Goal: Task Accomplishment & Management: Manage account settings

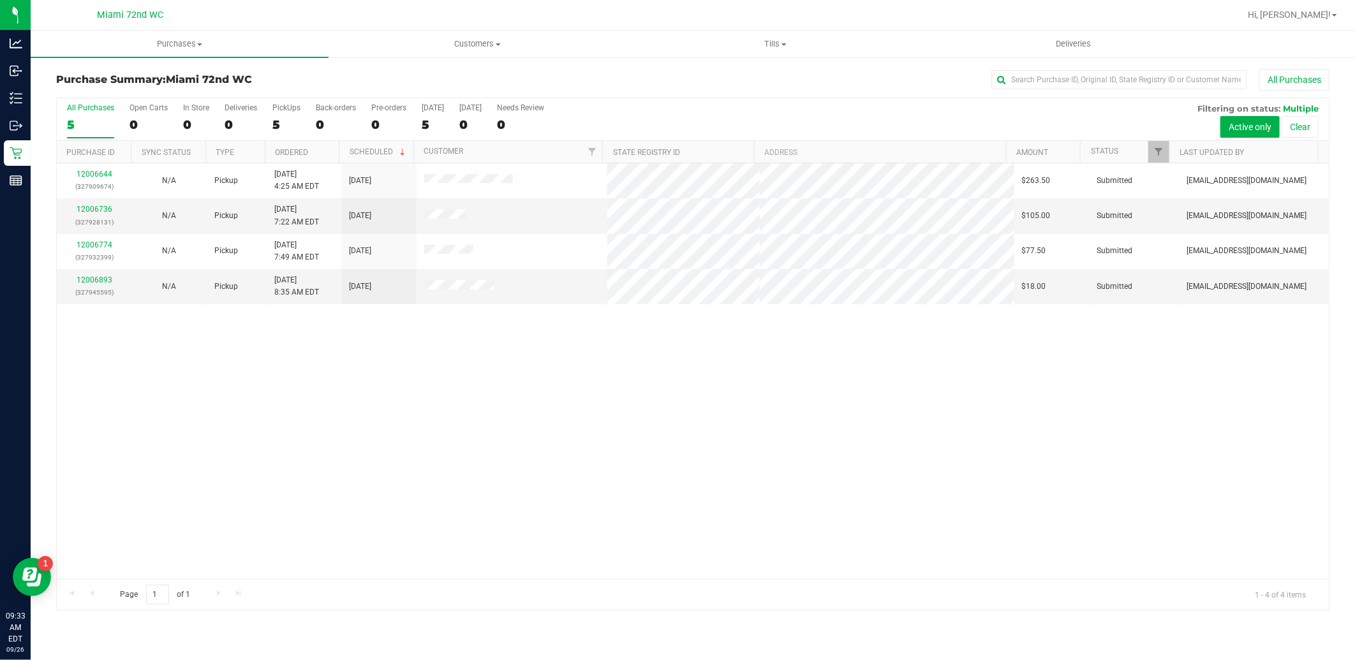
click at [565, 473] on div "12006644 (327909674) N/A Pickup [DATE] 4:25 AM EDT 9/26/2025 $263.50 Submitted …" at bounding box center [693, 371] width 1272 height 416
click at [105, 278] on link "12006893" at bounding box center [95, 280] width 36 height 9
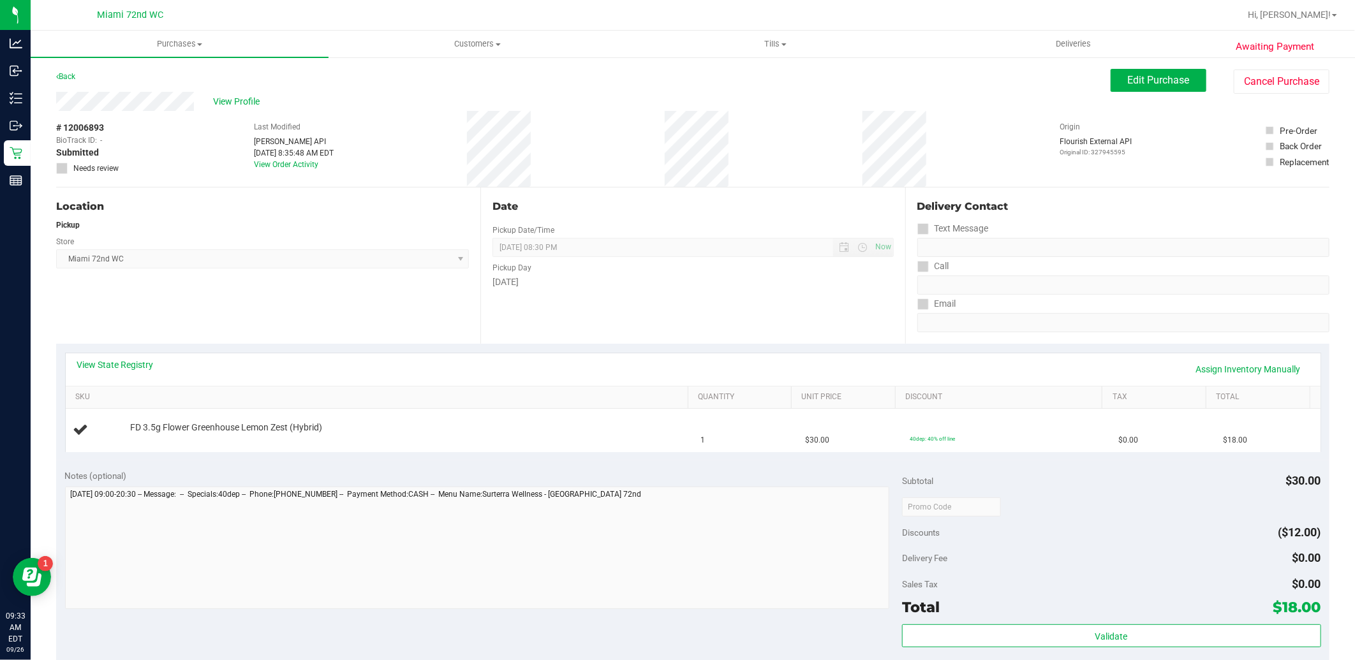
click at [525, 320] on div "Date Pickup Date/Time [DATE] Now [DATE] 08:30 PM Now Pickup Day [DATE]" at bounding box center [692, 266] width 424 height 156
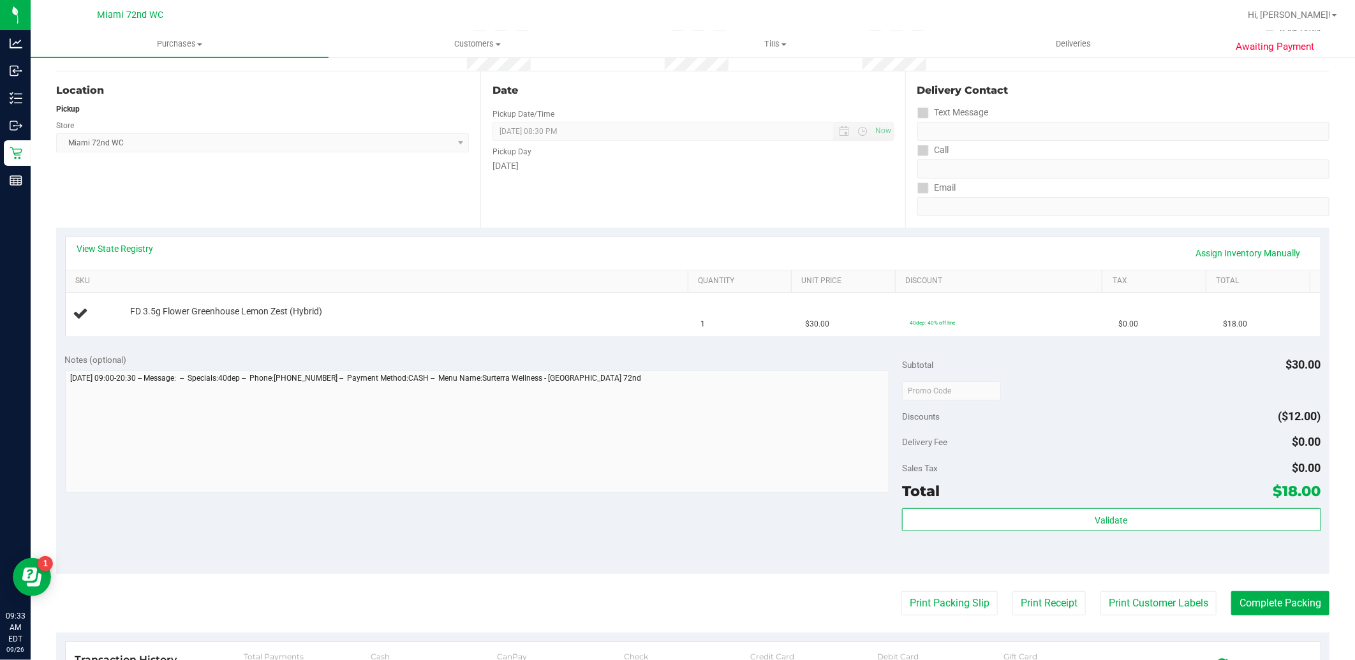
scroll to position [142, 0]
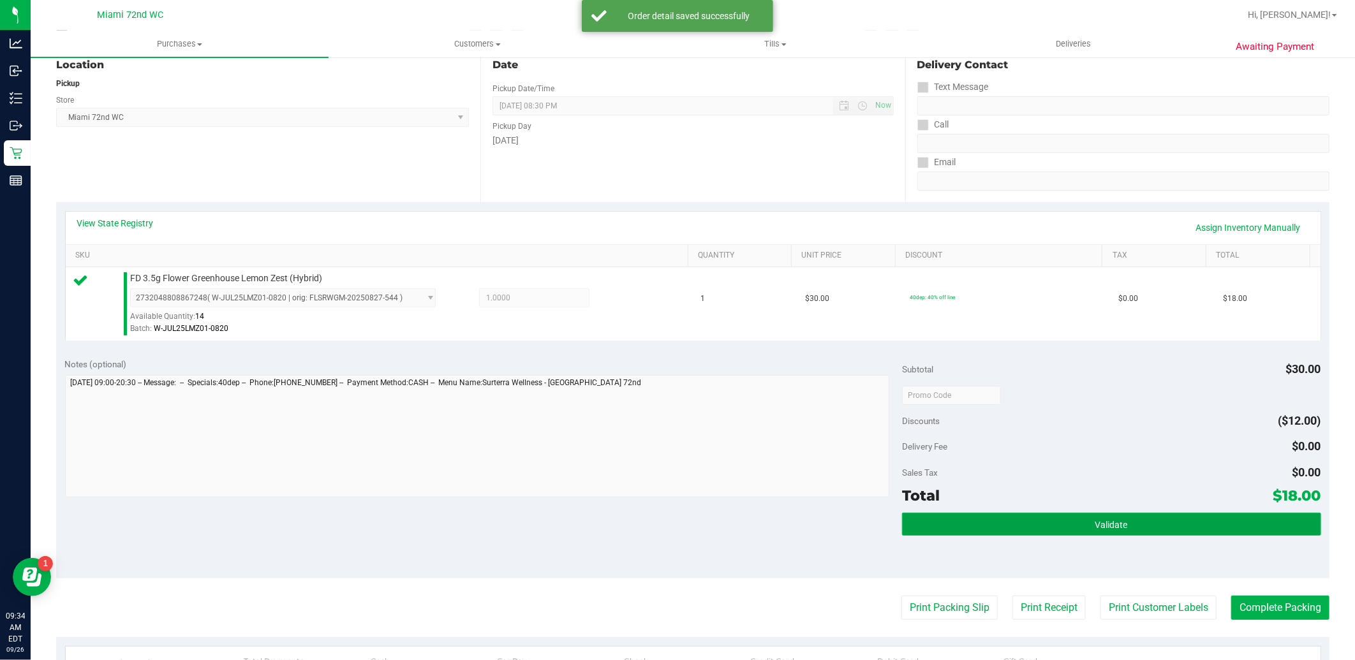
click at [1155, 516] on button "Validate" at bounding box center [1111, 524] width 419 height 23
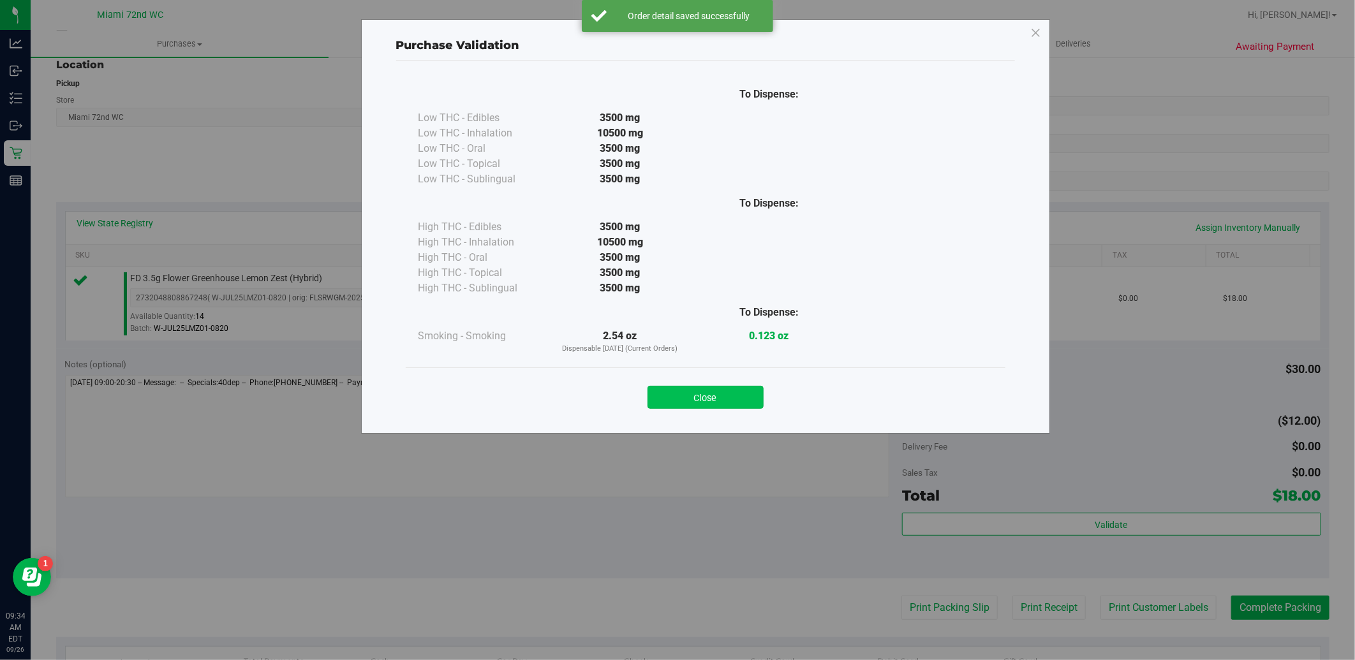
click at [727, 406] on button "Close" at bounding box center [706, 397] width 116 height 23
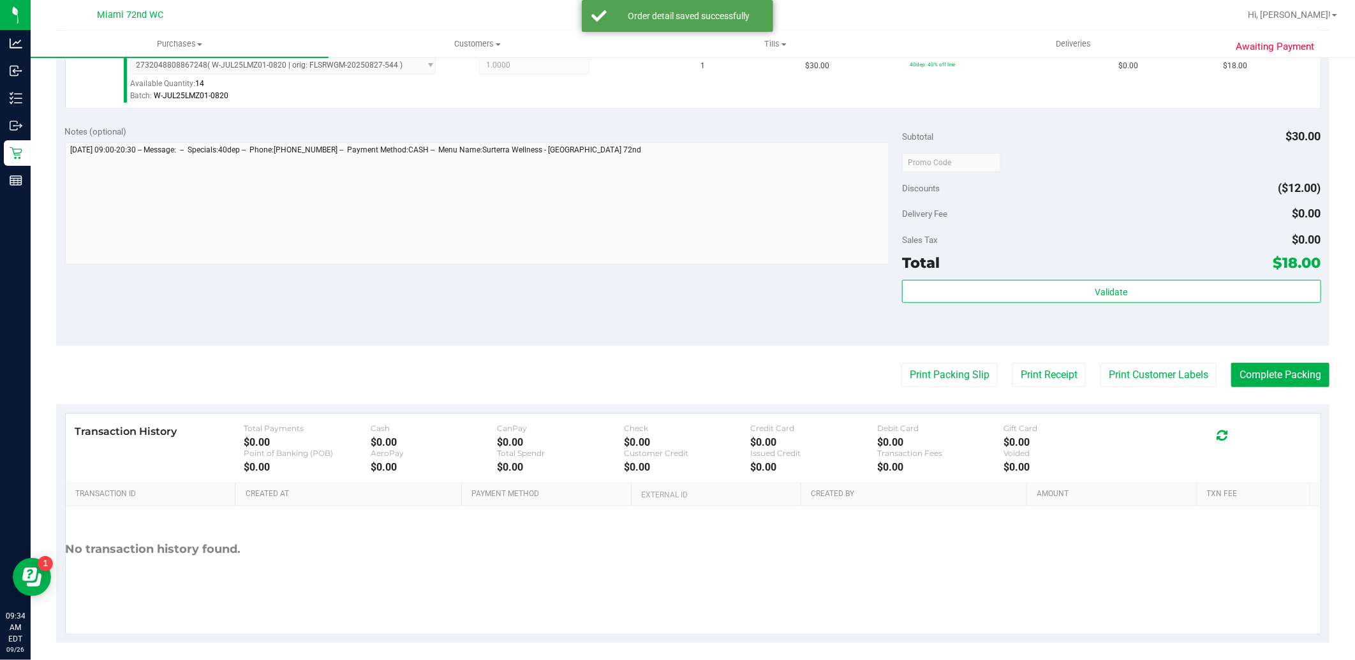
scroll to position [383, 0]
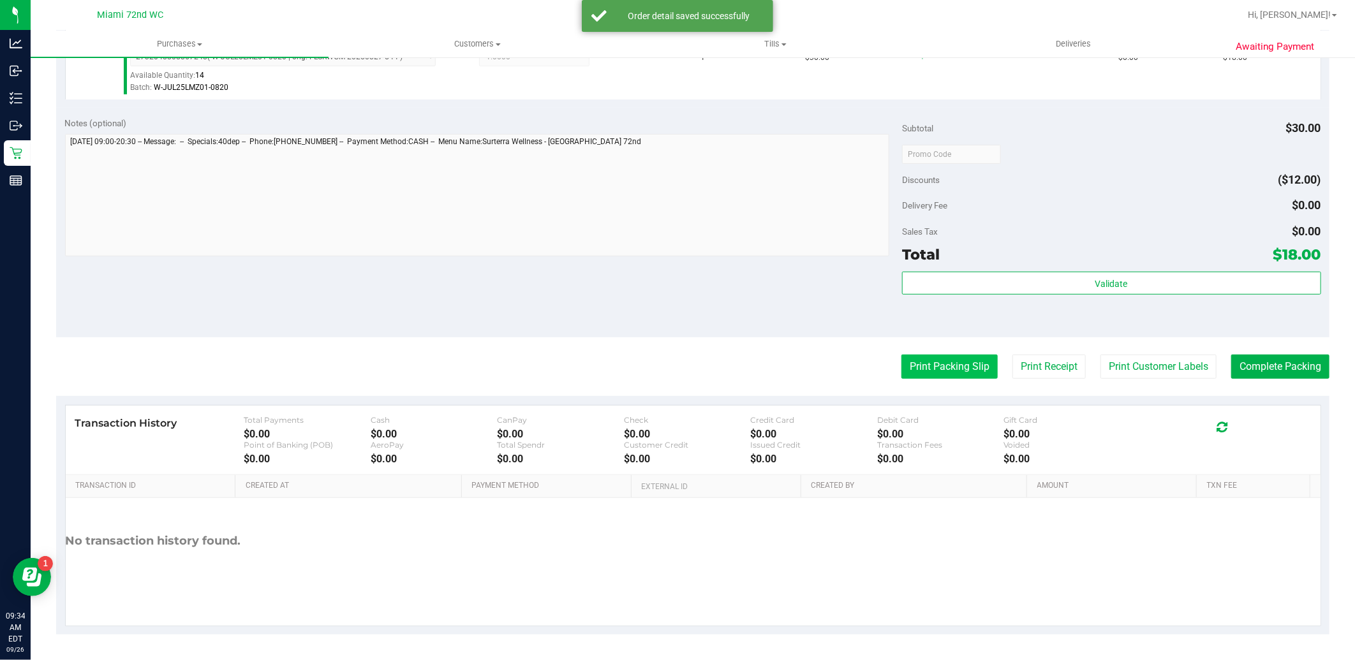
click at [926, 359] on button "Print Packing Slip" at bounding box center [950, 367] width 96 height 24
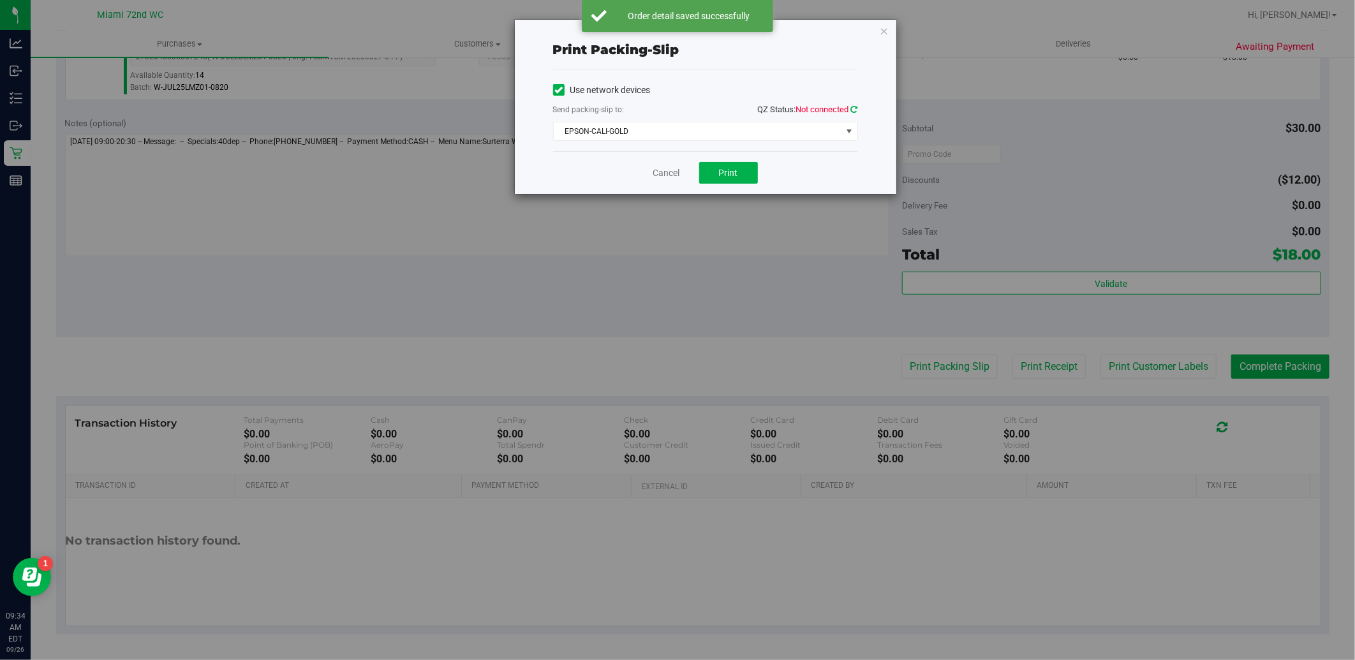
click at [857, 105] on link at bounding box center [854, 110] width 7 height 10
click at [734, 168] on span "Print" at bounding box center [728, 173] width 19 height 10
click at [845, 130] on span "select" at bounding box center [849, 131] width 10 height 10
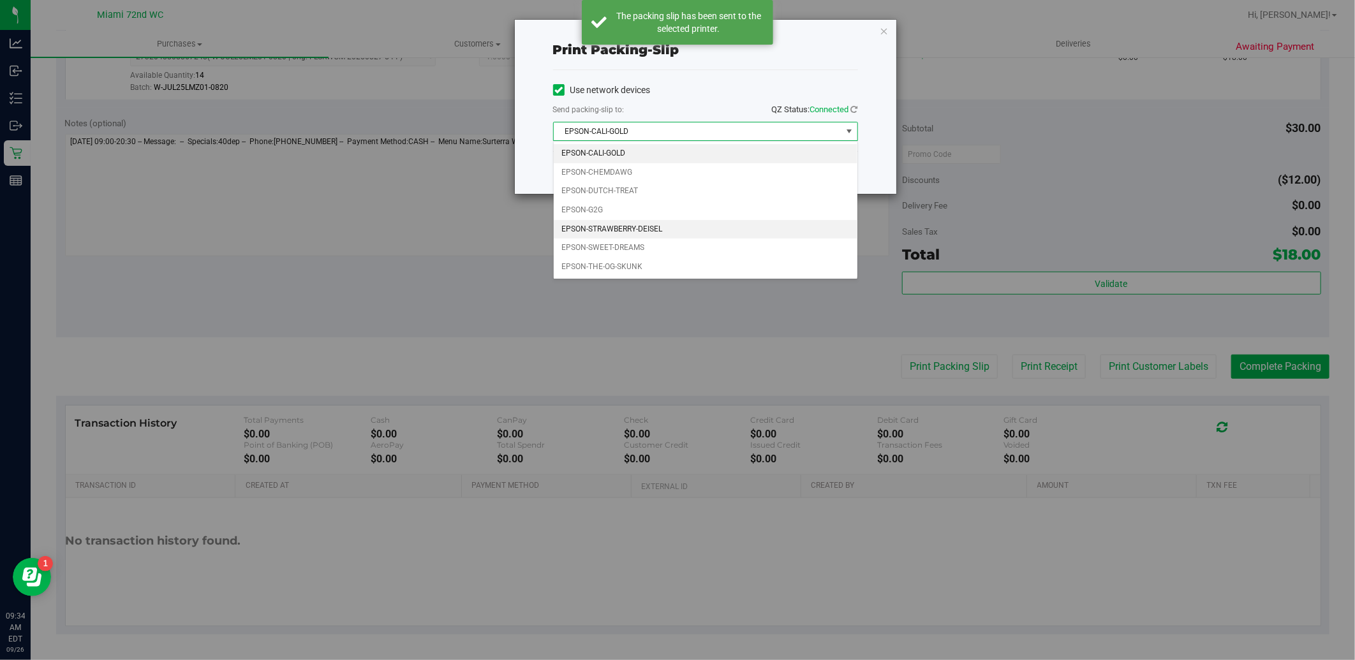
click at [715, 235] on li "EPSON-STRAWBERRY-DEISEL" at bounding box center [706, 229] width 304 height 19
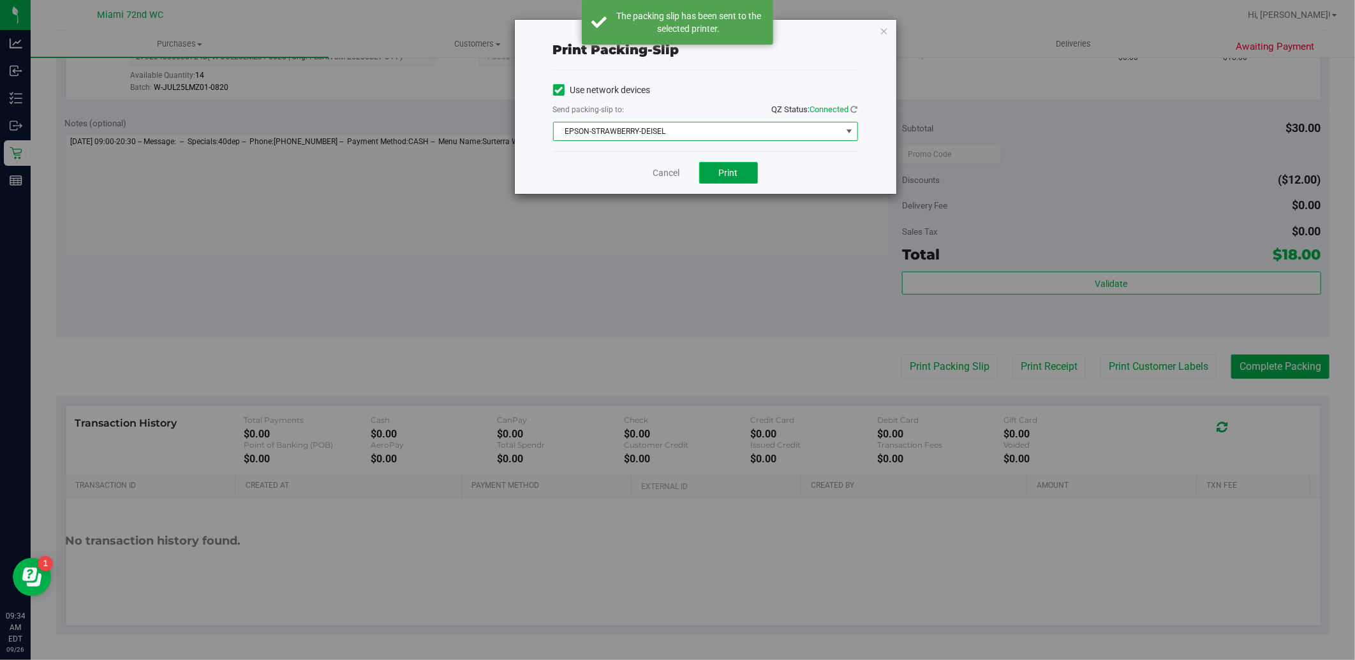
click at [736, 170] on span "Print" at bounding box center [728, 173] width 19 height 10
click at [672, 175] on link "Cancel" at bounding box center [666, 173] width 27 height 13
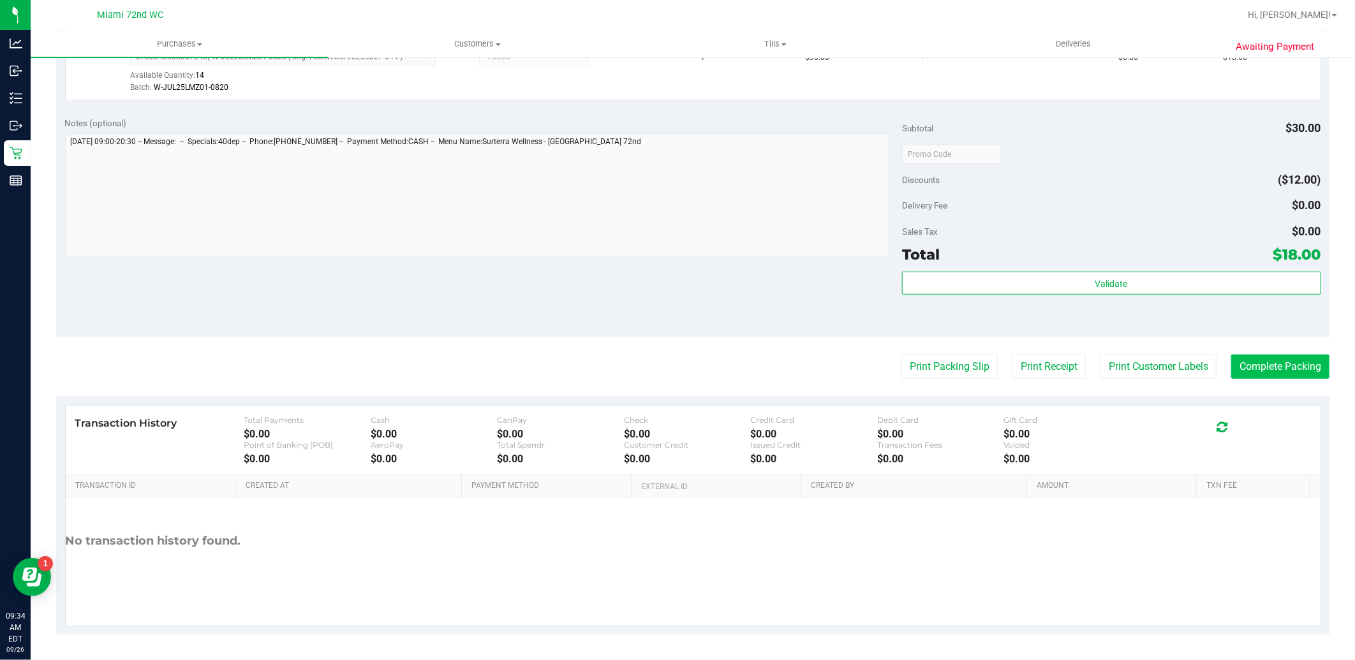
click at [1272, 369] on button "Complete Packing" at bounding box center [1280, 367] width 98 height 24
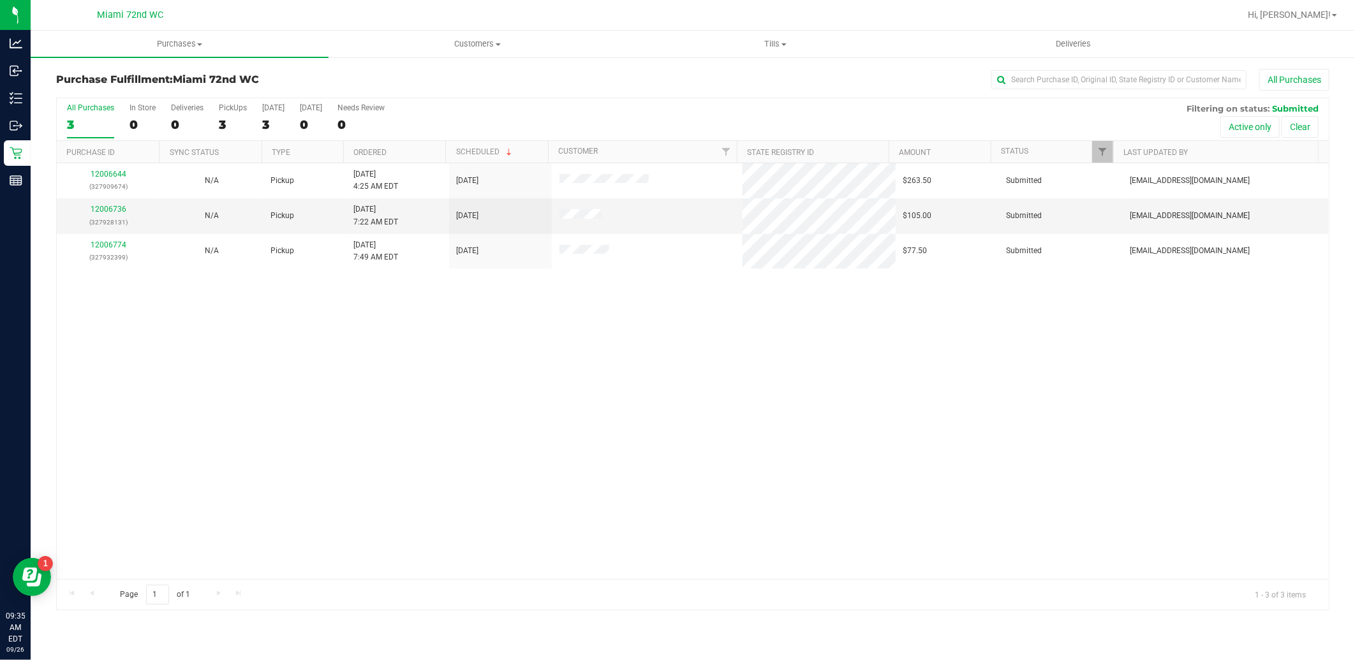
click at [462, 360] on div "12006644 (327909674) N/A Pickup [DATE] 4:25 AM EDT 9/26/2025 $263.50 Submitted …" at bounding box center [693, 371] width 1272 height 416
click at [953, 372] on div "12006644 (327909674) N/A Pickup [DATE] 4:25 AM EDT 9/26/2025 $263.50 Submitted …" at bounding box center [693, 371] width 1272 height 416
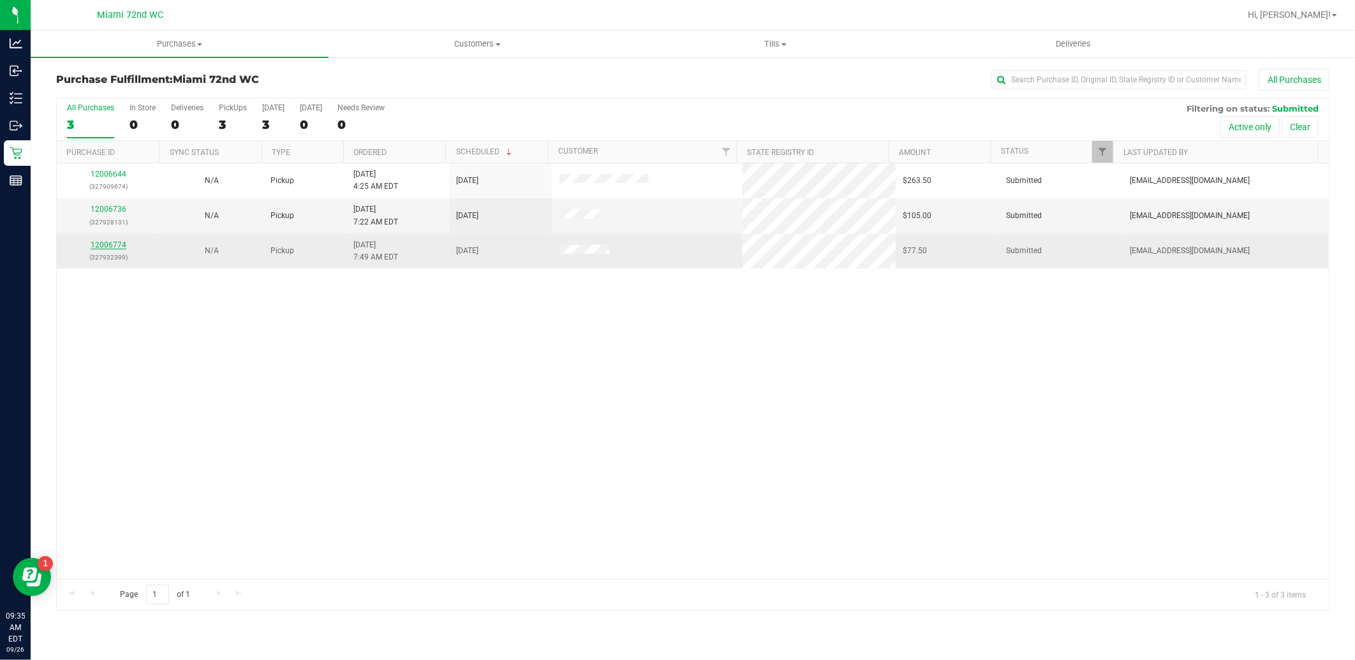
click at [106, 244] on link "12006774" at bounding box center [109, 245] width 36 height 9
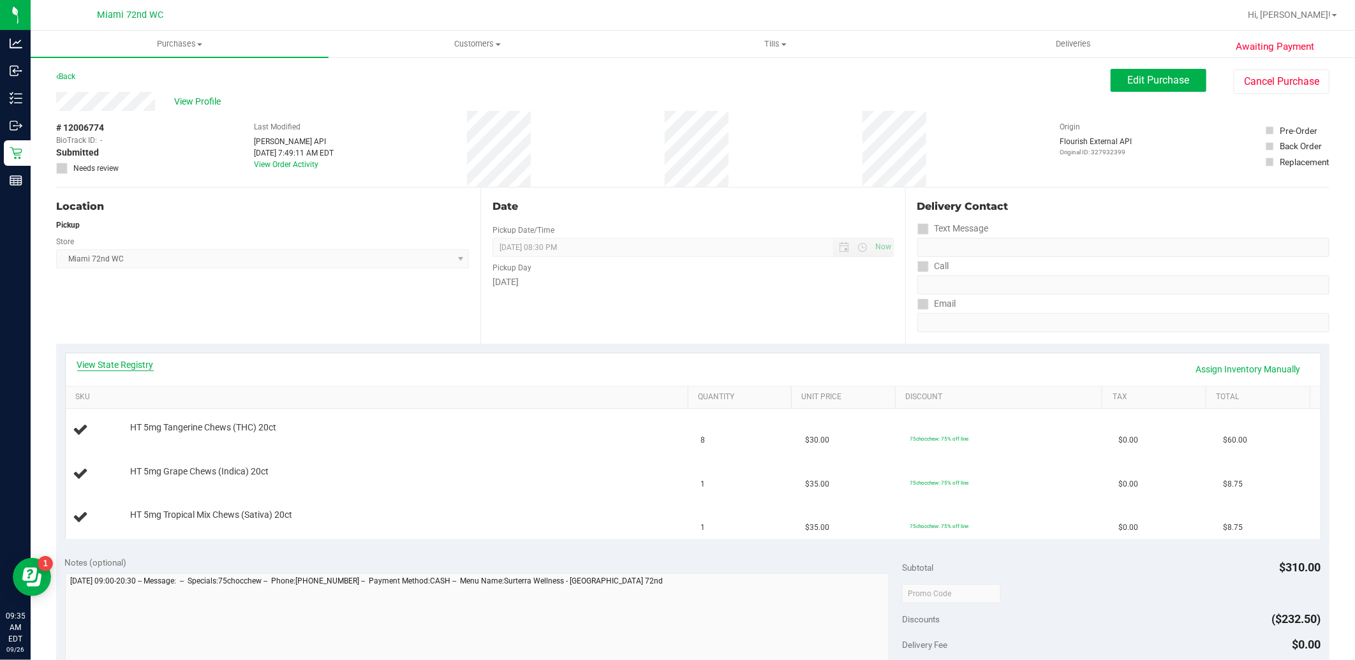
click at [139, 367] on link "View State Registry" at bounding box center [115, 365] width 77 height 13
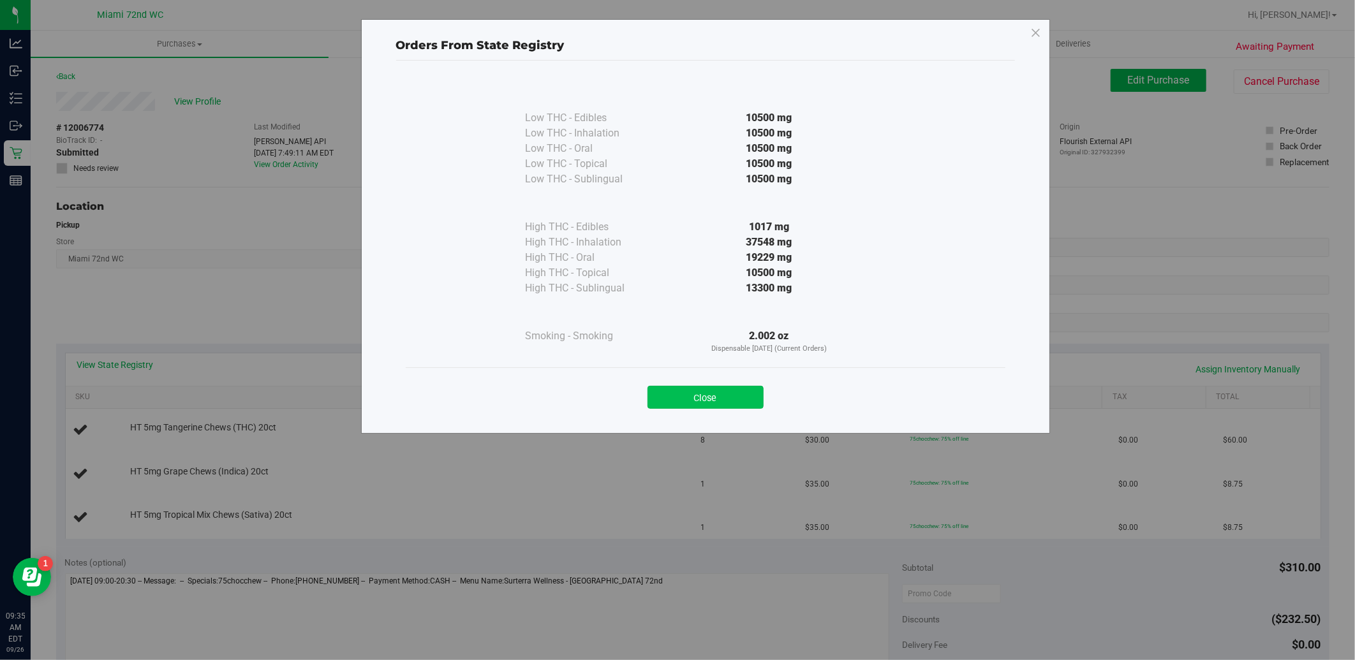
click at [672, 396] on button "Close" at bounding box center [706, 397] width 116 height 23
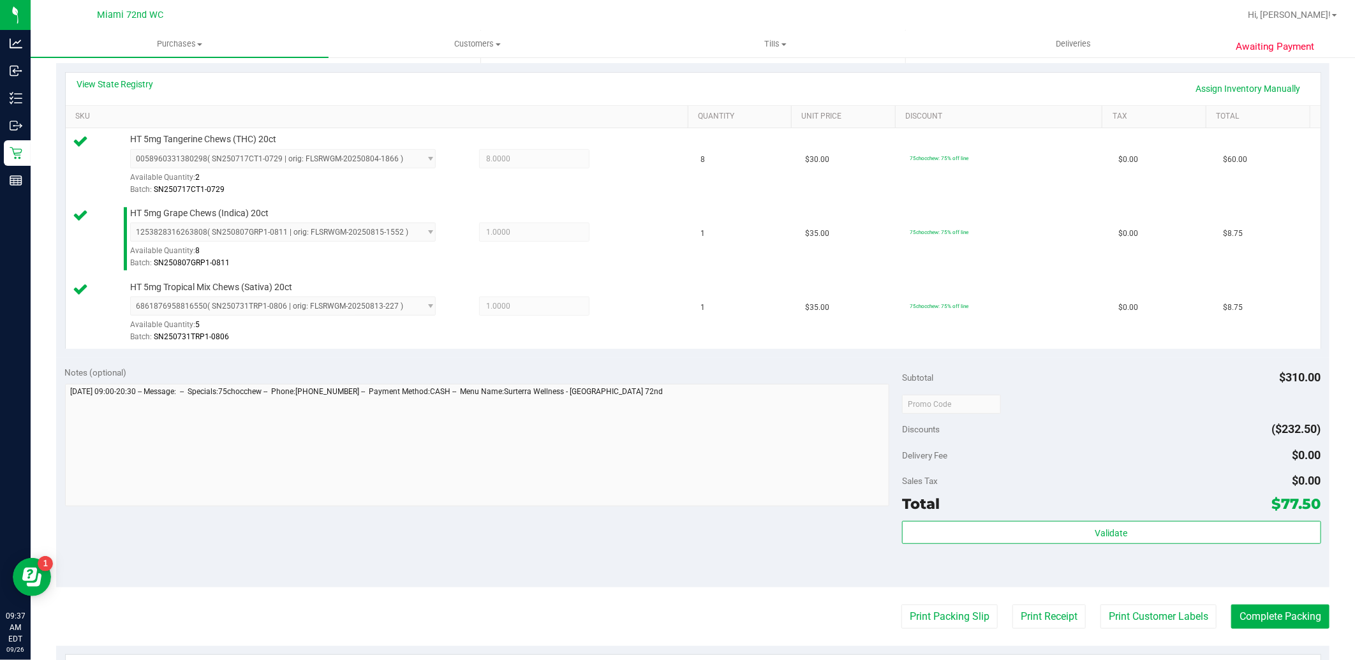
scroll to position [339, 0]
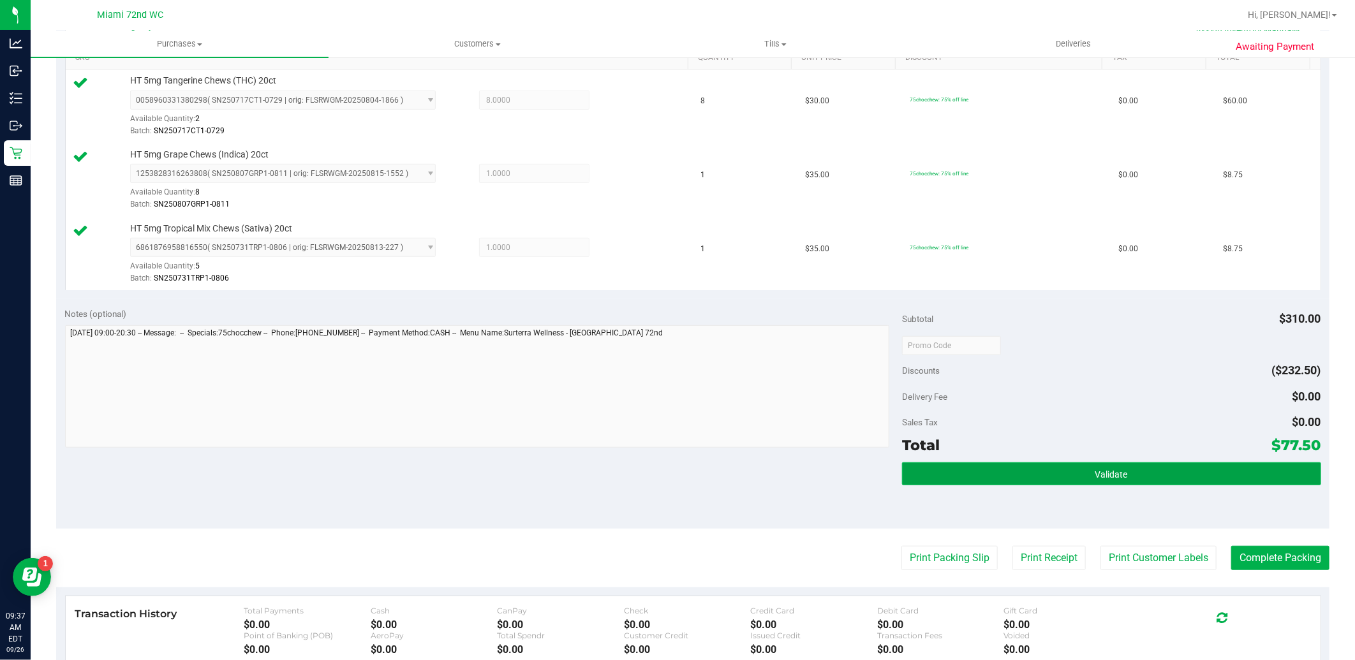
click at [1117, 480] on button "Validate" at bounding box center [1111, 474] width 419 height 23
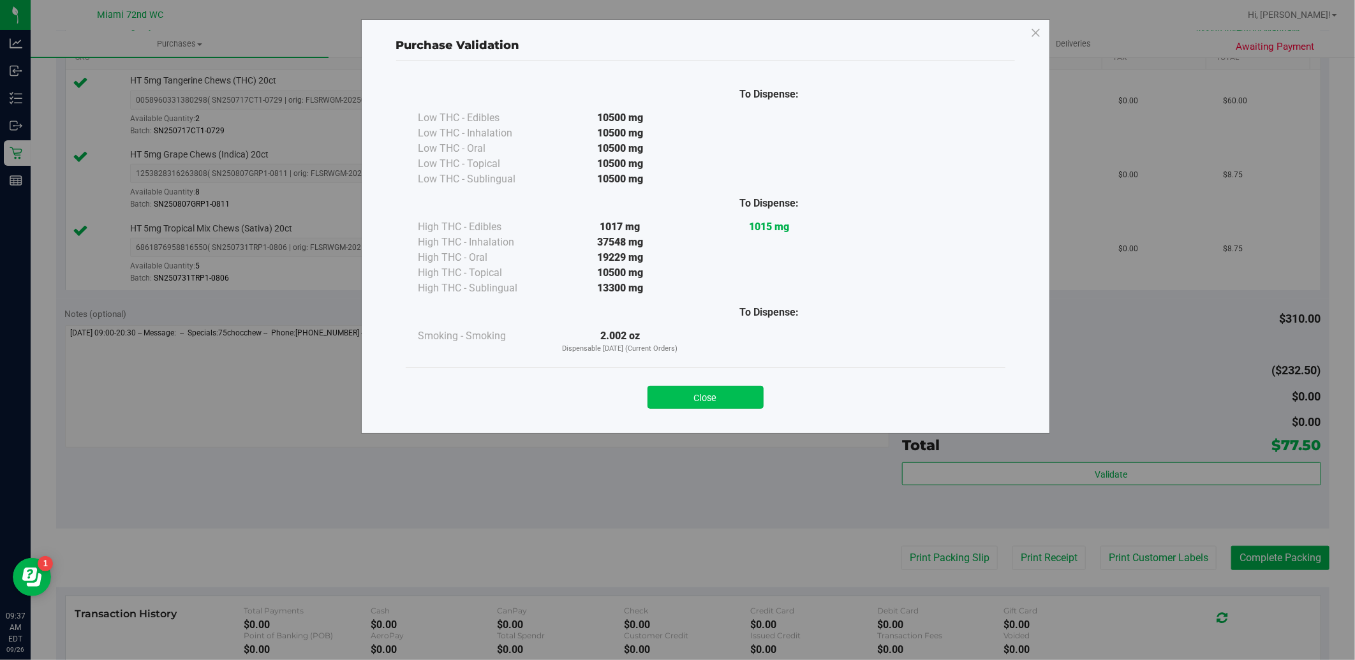
click at [731, 398] on button "Close" at bounding box center [706, 397] width 116 height 23
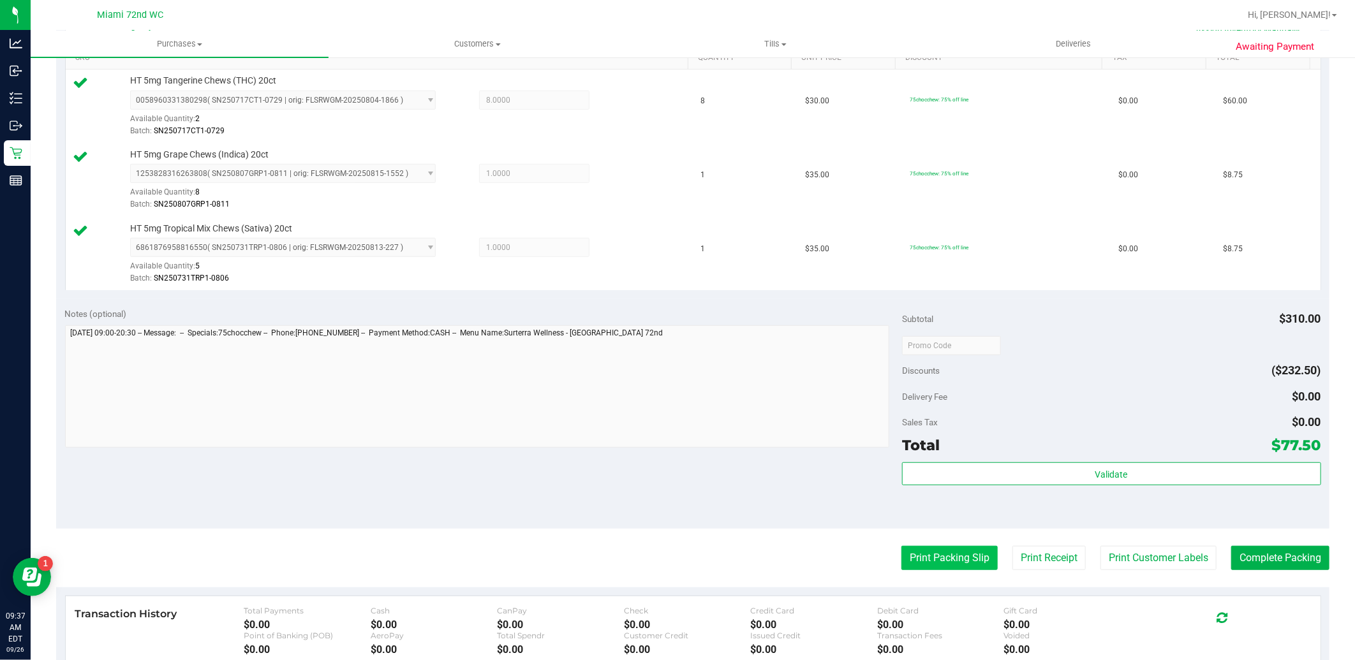
click at [947, 562] on button "Print Packing Slip" at bounding box center [950, 558] width 96 height 24
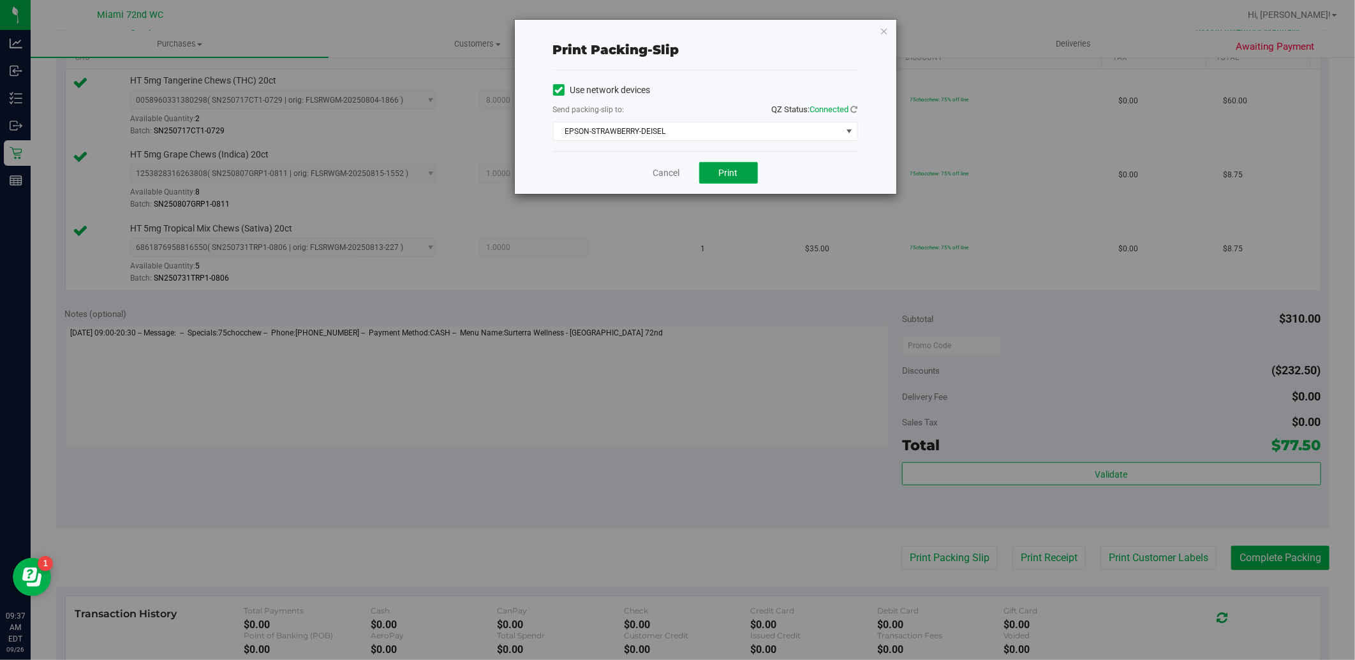
click at [741, 168] on button "Print" at bounding box center [728, 173] width 59 height 22
click at [669, 170] on link "Cancel" at bounding box center [666, 173] width 27 height 13
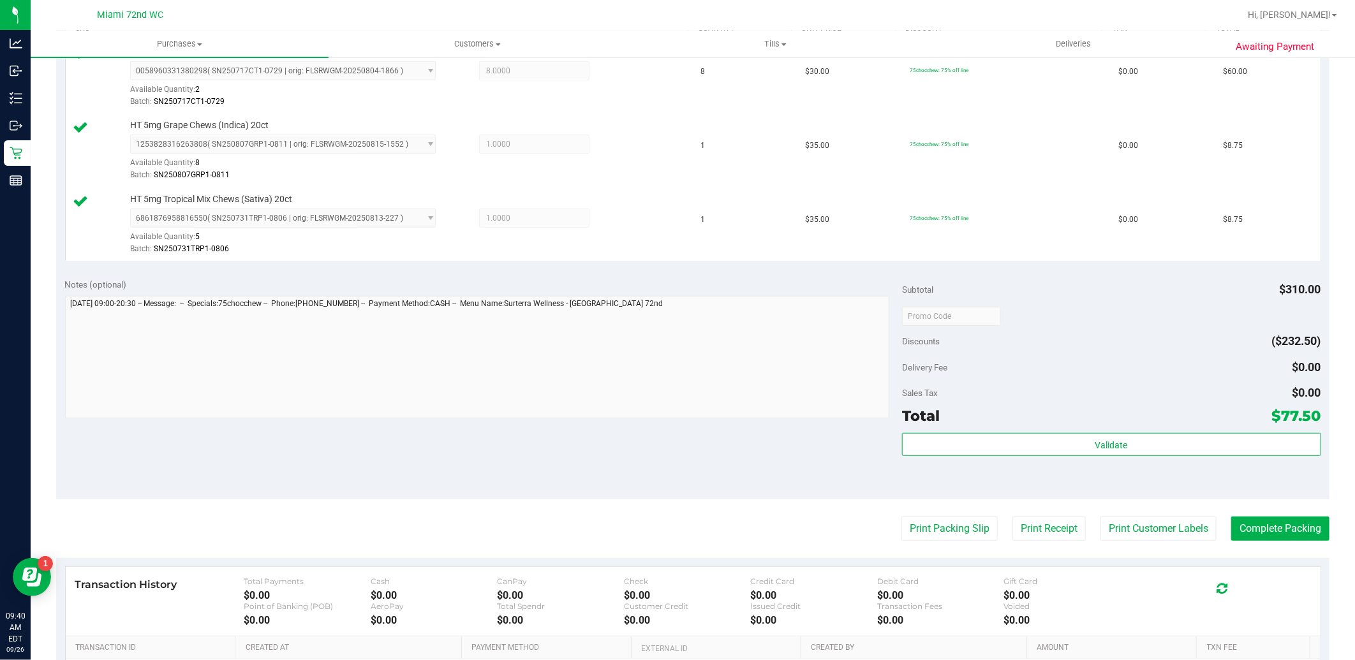
scroll to position [531, 0]
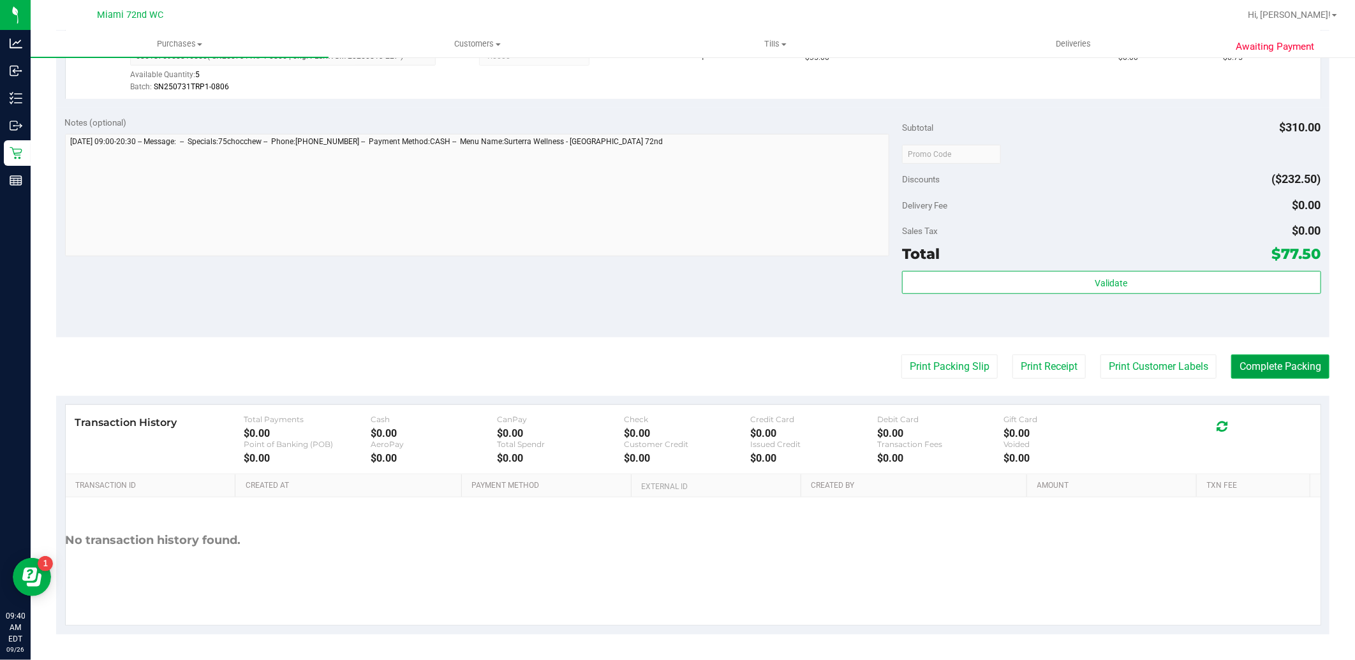
click at [1289, 372] on button "Complete Packing" at bounding box center [1280, 367] width 98 height 24
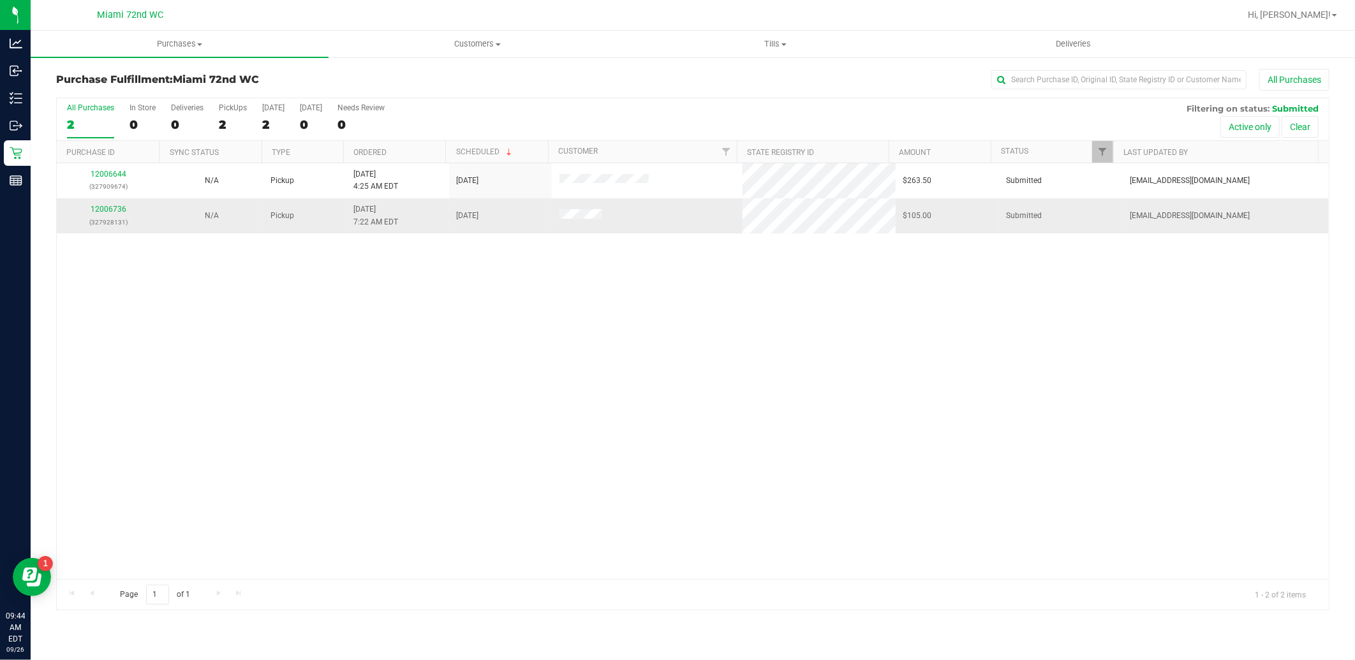
click at [113, 232] on td "12006736 (327928131)" at bounding box center [108, 215] width 103 height 34
click at [114, 208] on link "12006736" at bounding box center [109, 209] width 36 height 9
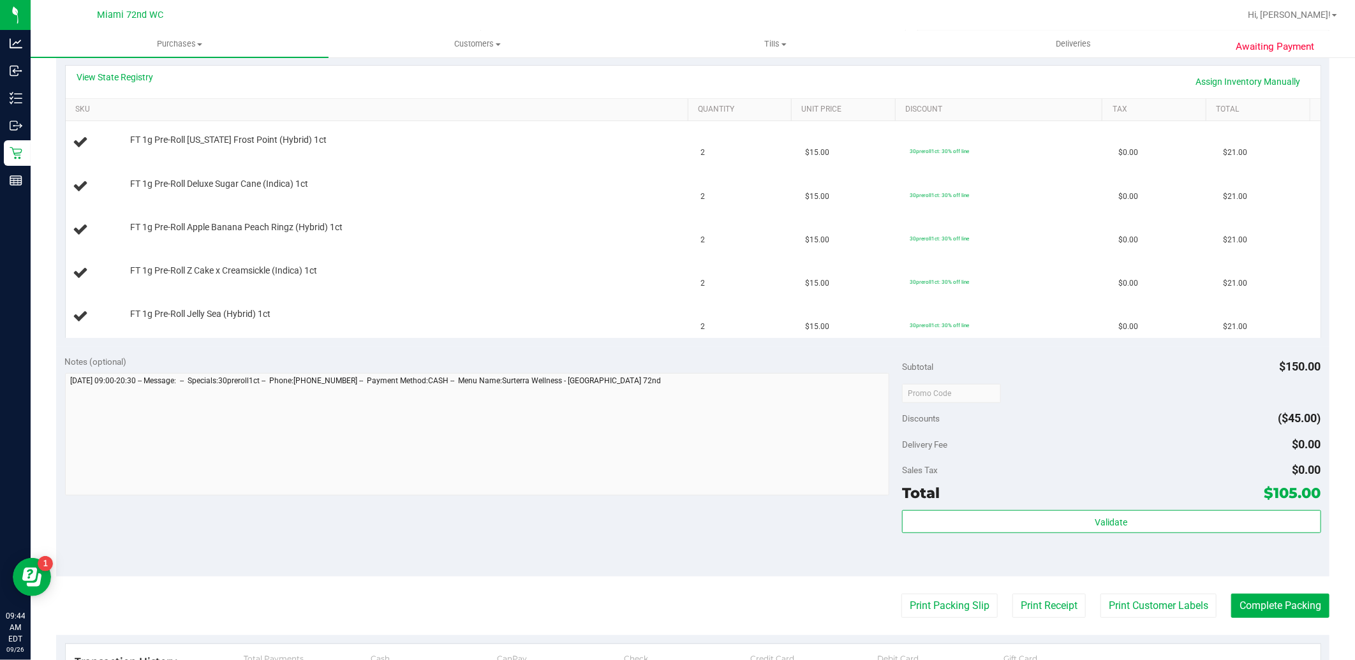
scroll to position [380, 0]
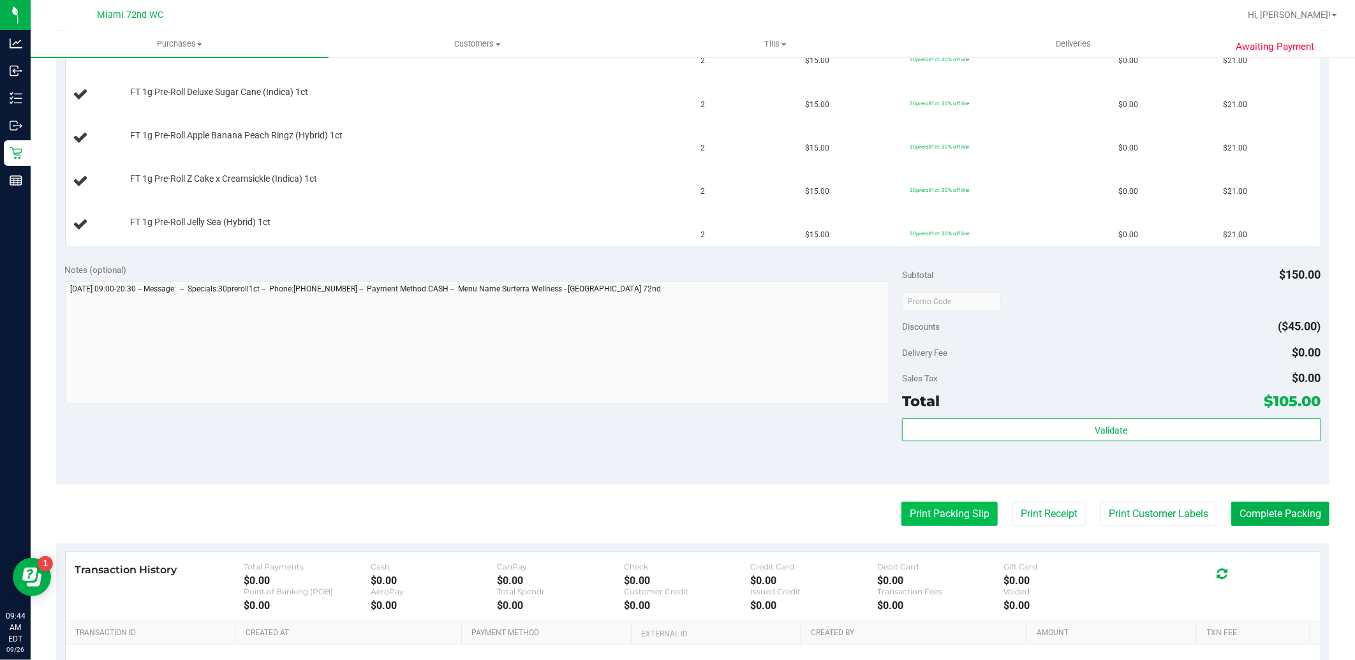
click at [953, 519] on button "Print Packing Slip" at bounding box center [950, 514] width 96 height 24
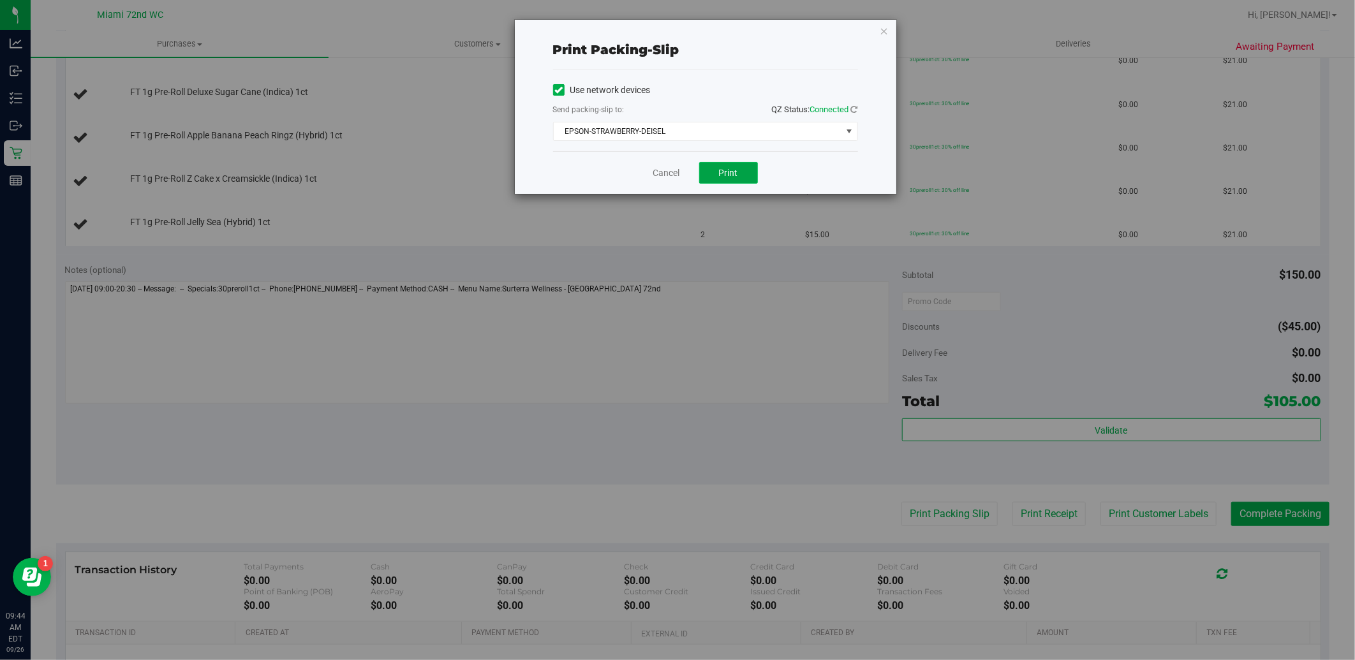
click at [752, 176] on button "Print" at bounding box center [728, 173] width 59 height 22
click at [667, 175] on link "Cancel" at bounding box center [666, 173] width 27 height 13
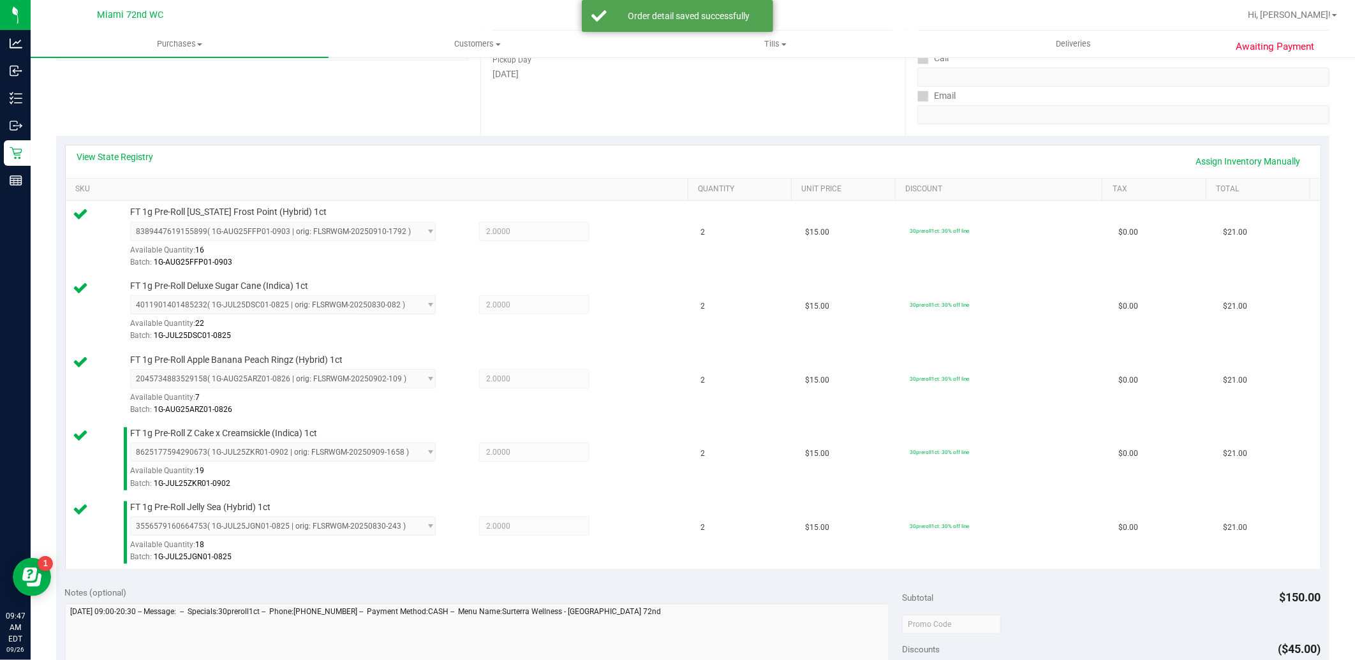
scroll to position [679, 0]
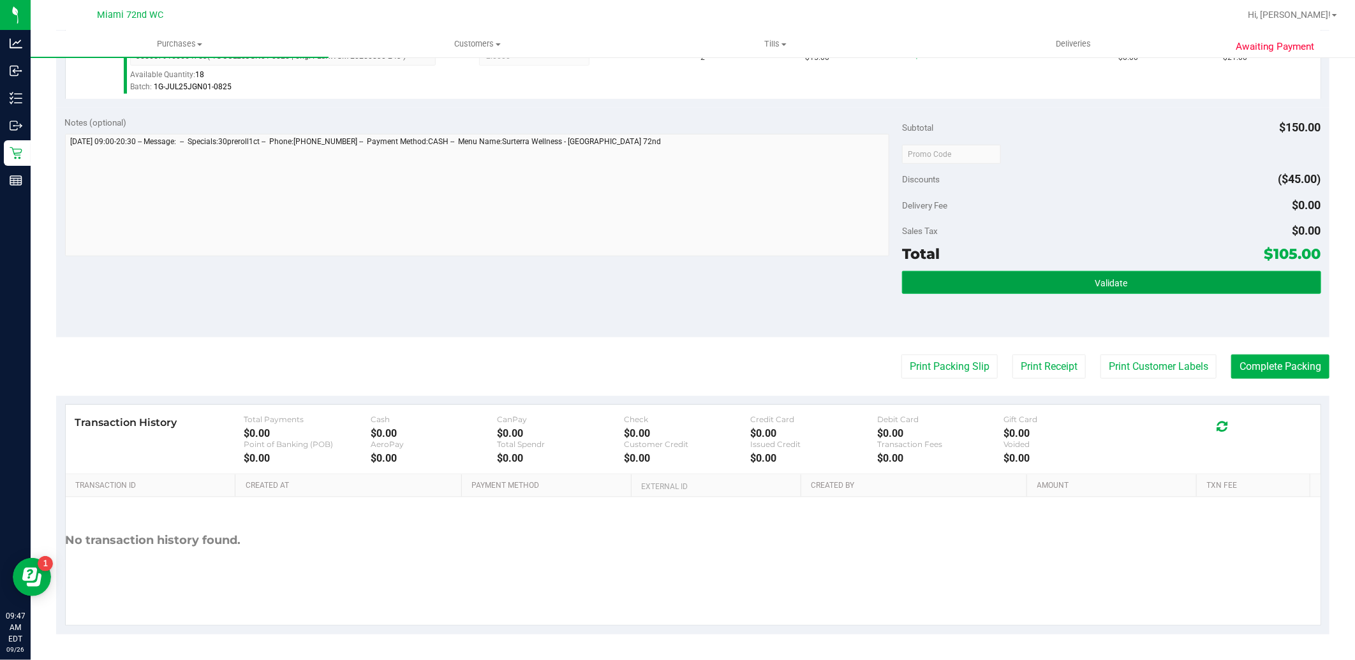
click at [1165, 290] on button "Validate" at bounding box center [1111, 282] width 419 height 23
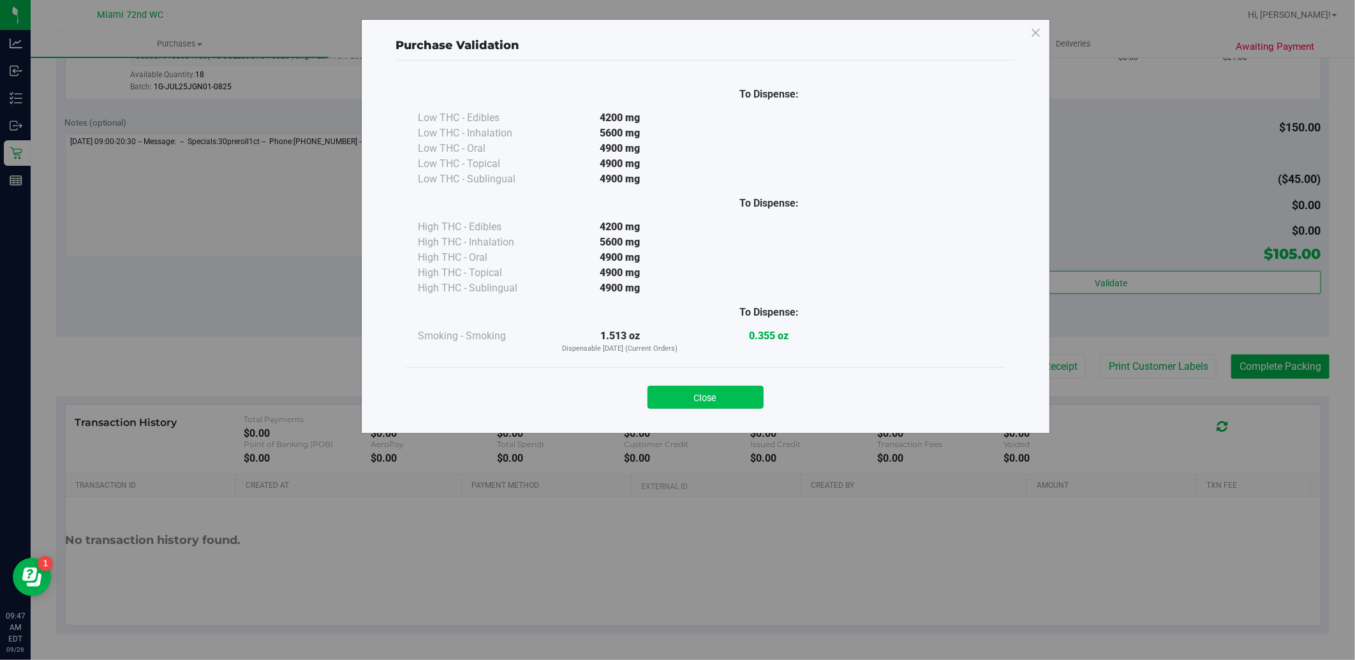
click at [723, 399] on button "Close" at bounding box center [706, 397] width 116 height 23
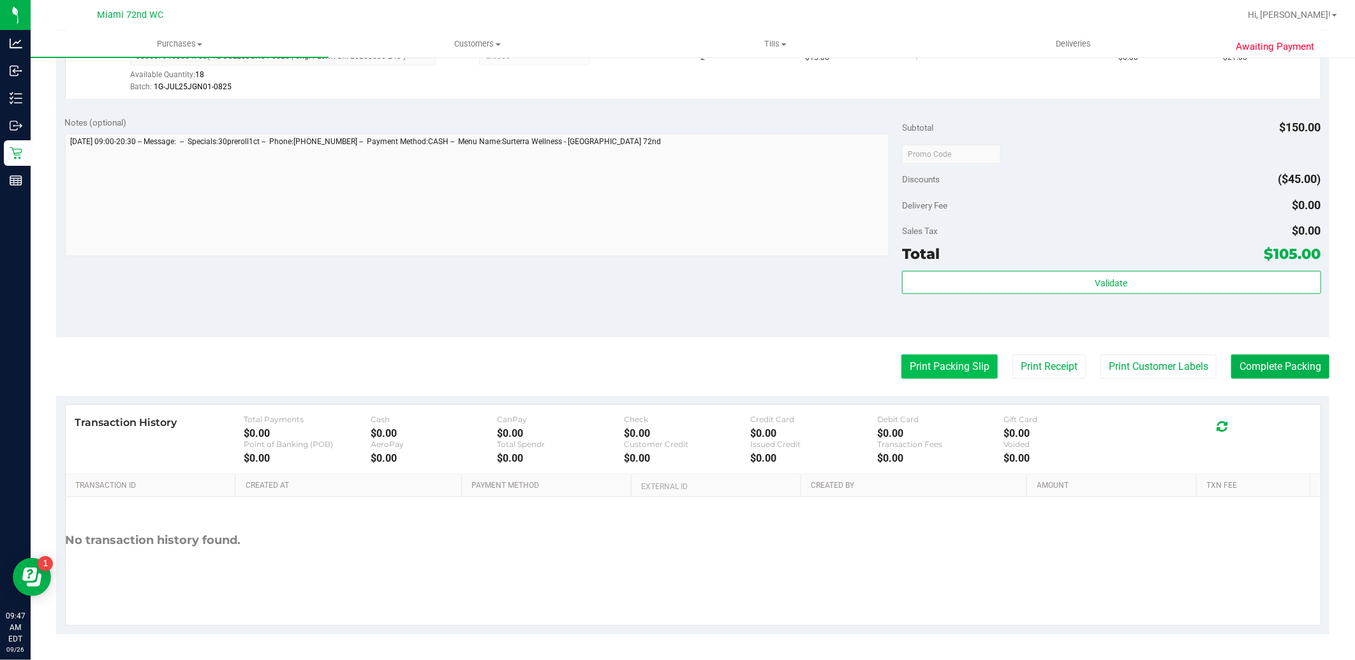
click at [940, 368] on button "Print Packing Slip" at bounding box center [950, 367] width 96 height 24
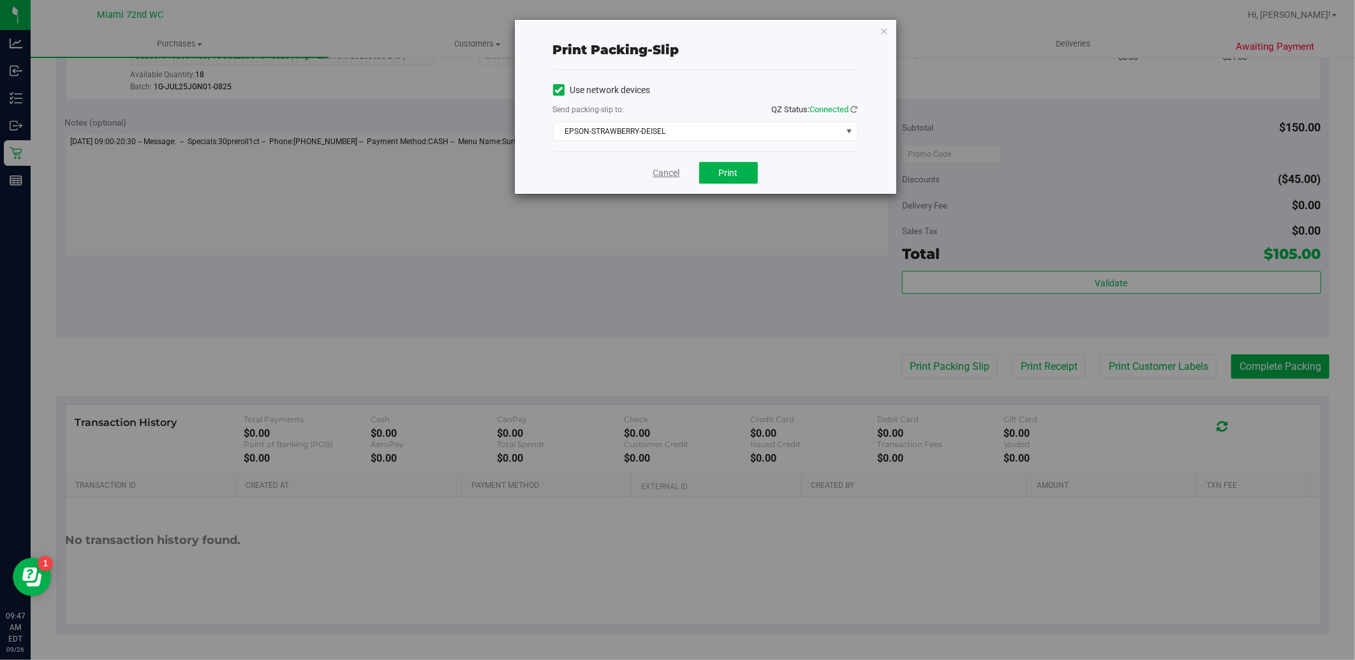
click at [667, 171] on link "Cancel" at bounding box center [666, 173] width 27 height 13
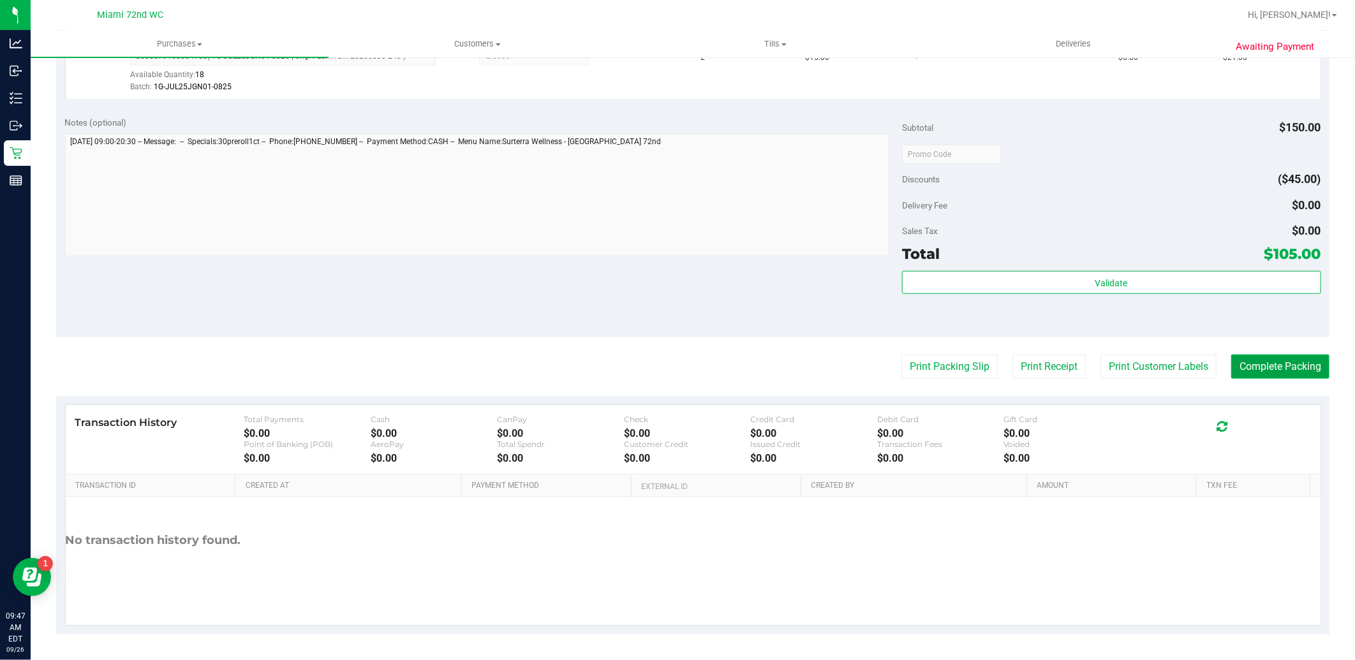
click at [1283, 367] on button "Complete Packing" at bounding box center [1280, 367] width 98 height 24
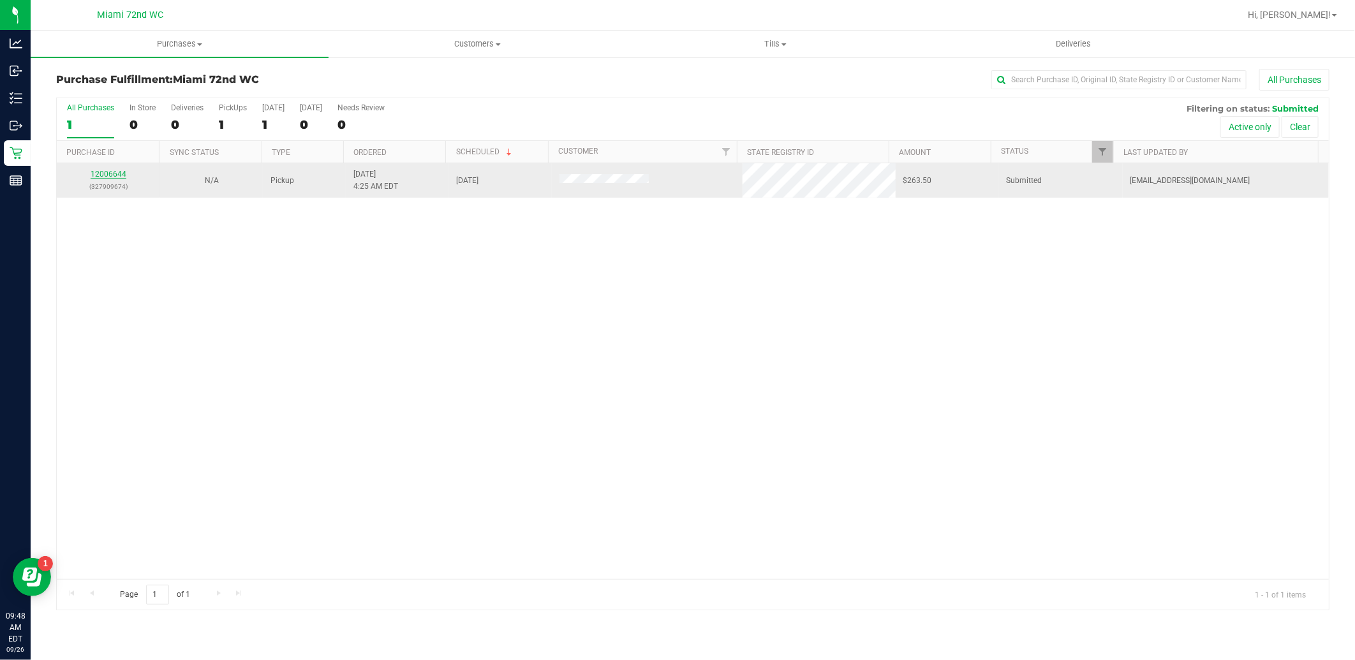
click at [119, 175] on link "12006644" at bounding box center [109, 174] width 36 height 9
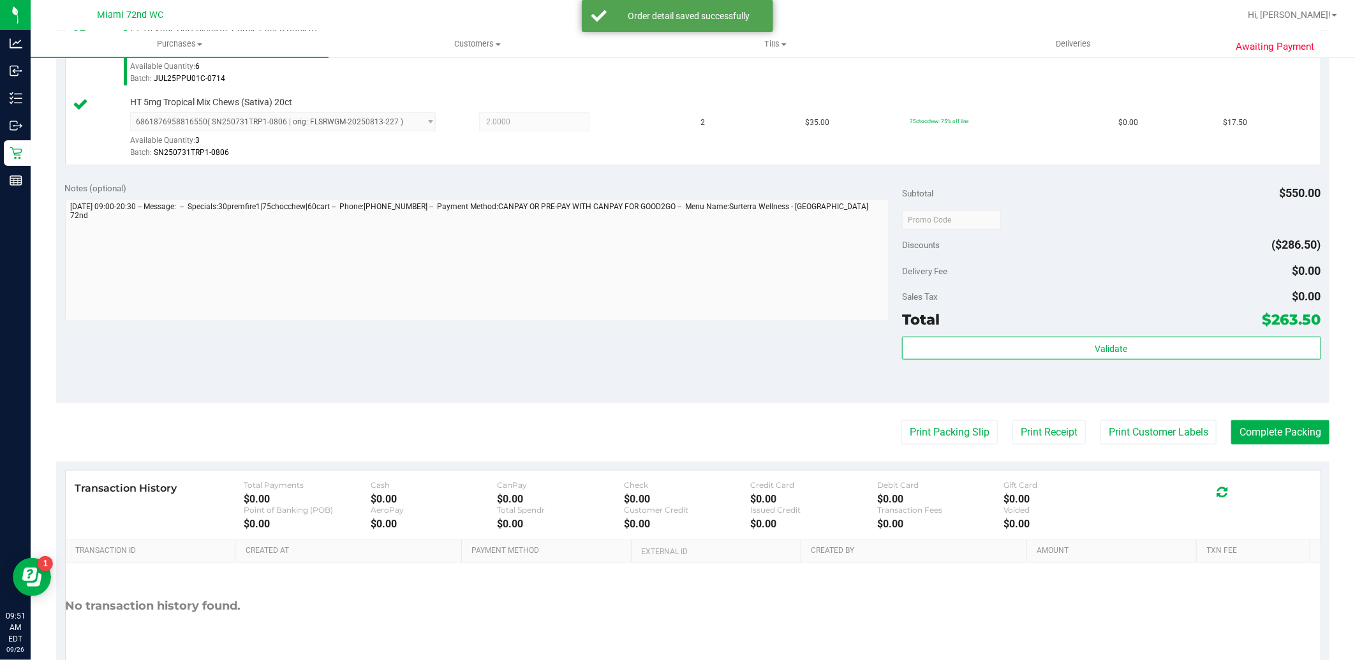
scroll to position [753, 0]
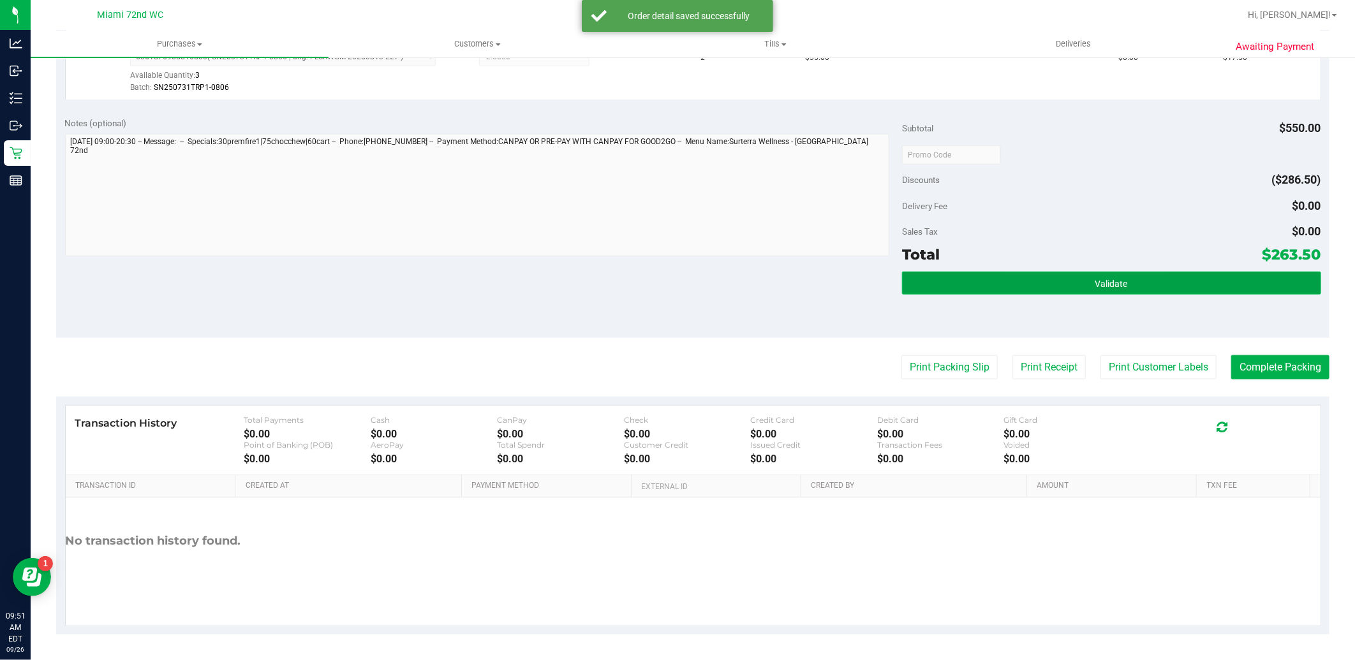
click at [1149, 285] on button "Validate" at bounding box center [1111, 283] width 419 height 23
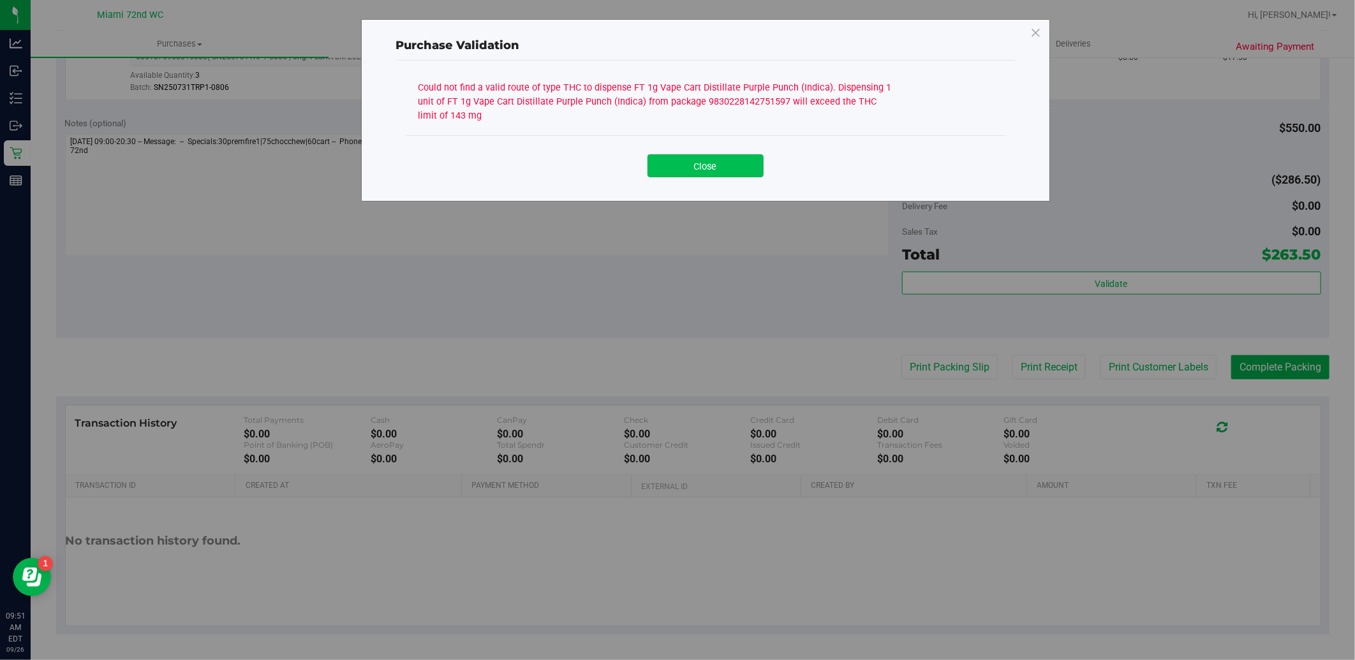
click at [713, 170] on button "Close" at bounding box center [706, 165] width 116 height 23
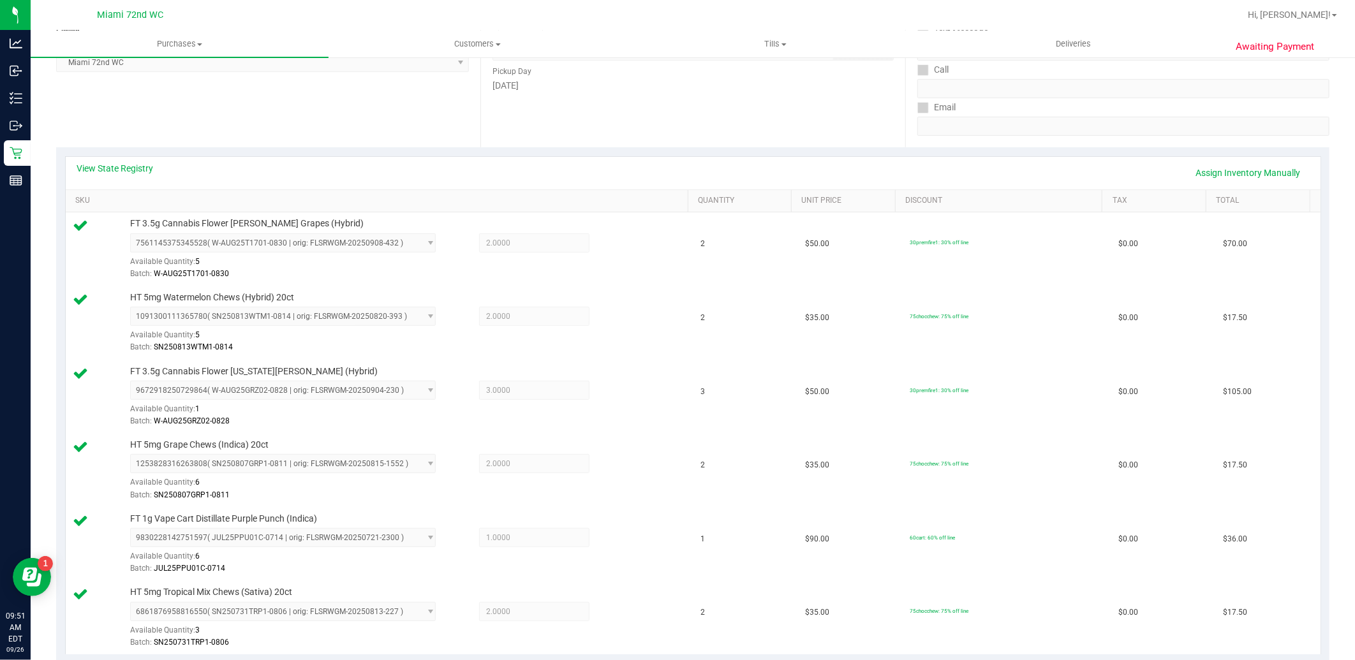
scroll to position [181, 0]
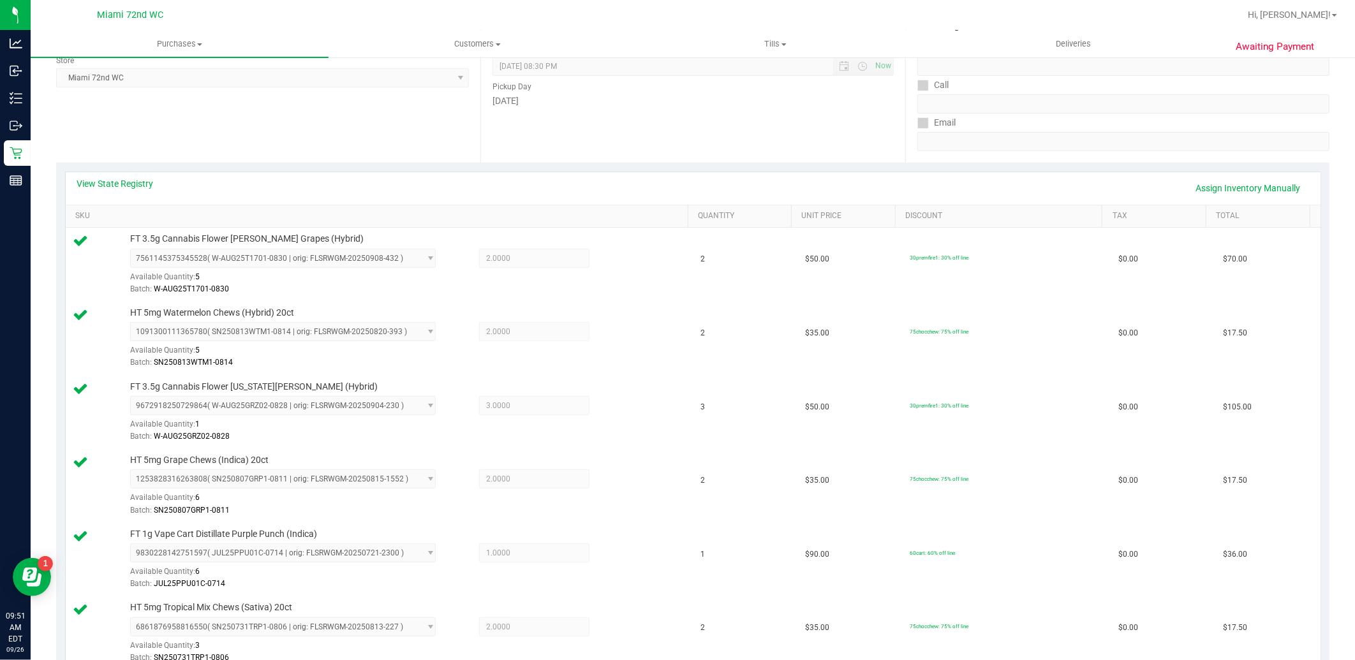
click at [145, 186] on link "View State Registry" at bounding box center [115, 183] width 77 height 13
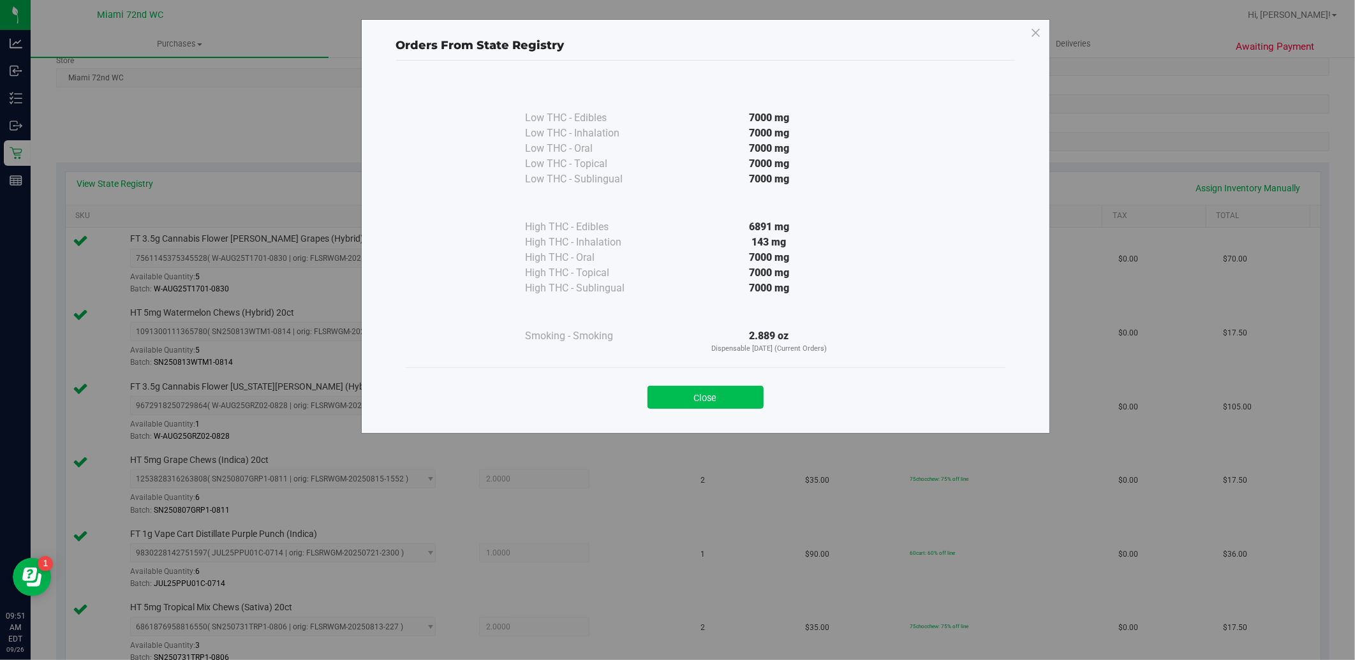
click at [750, 386] on button "Close" at bounding box center [706, 397] width 116 height 23
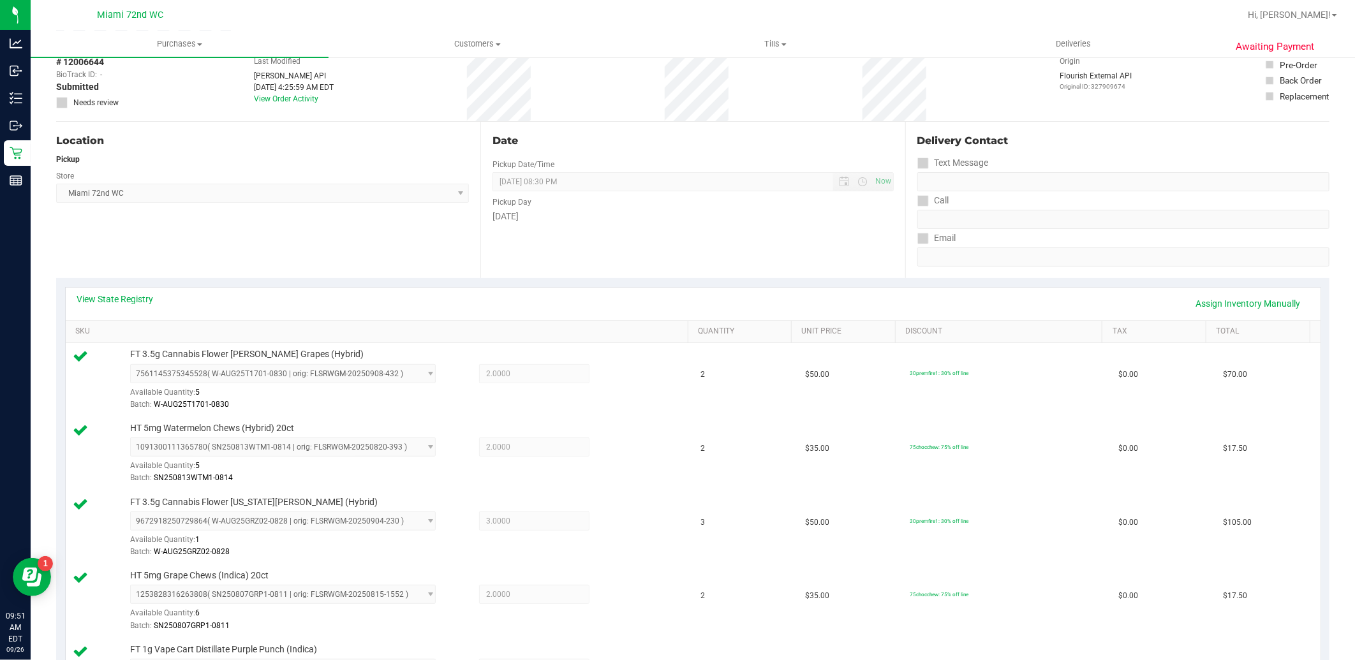
scroll to position [0, 0]
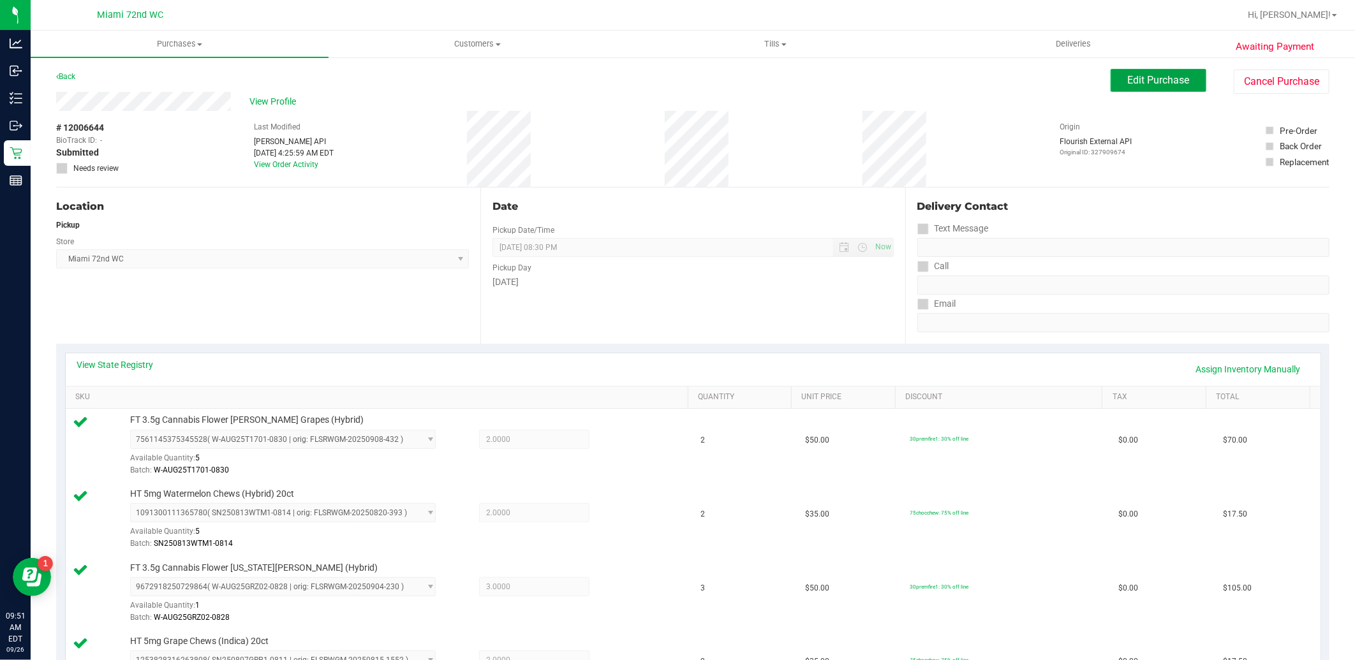
click at [1152, 90] on button "Edit Purchase" at bounding box center [1159, 80] width 96 height 23
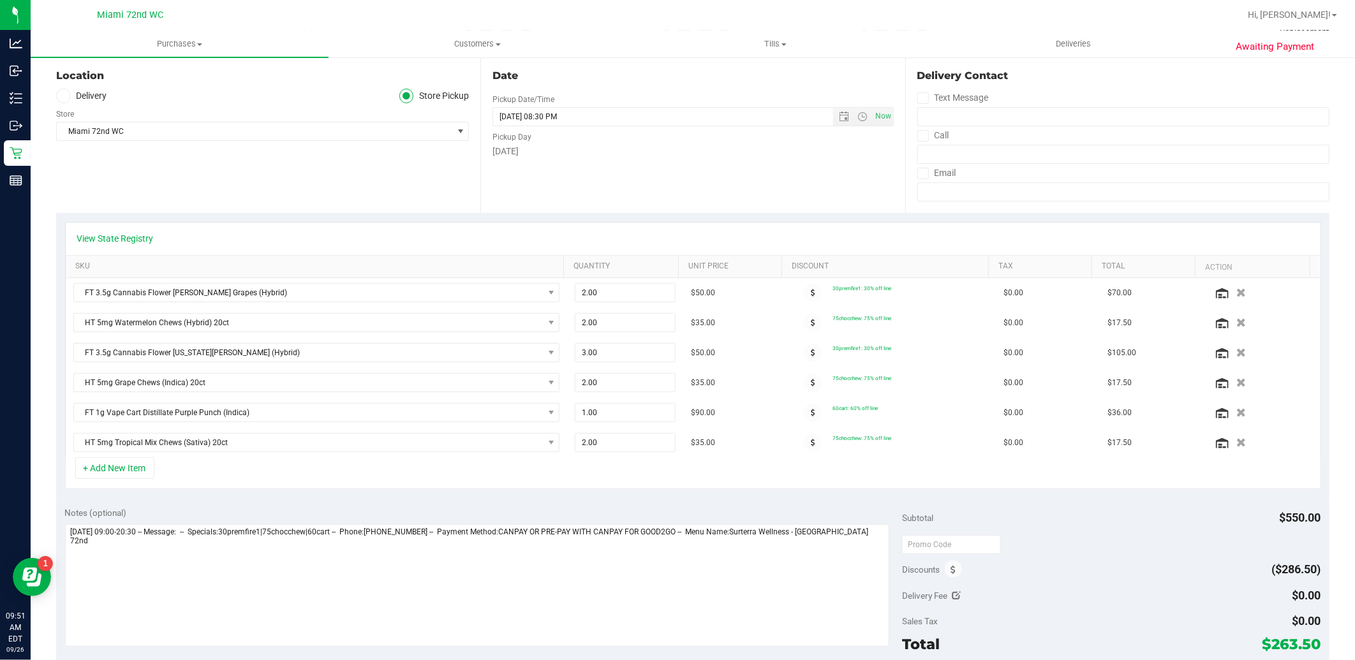
scroll to position [131, 0]
click at [1236, 412] on icon "button" at bounding box center [1241, 413] width 11 height 10
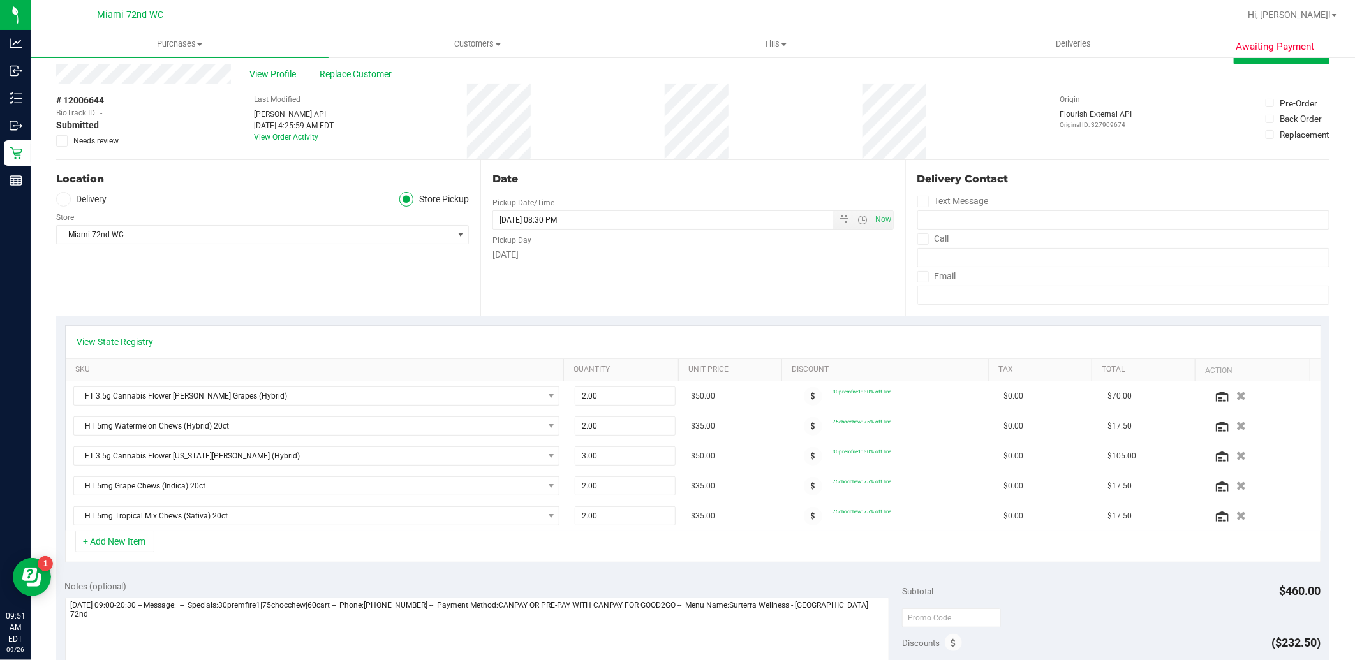
scroll to position [0, 0]
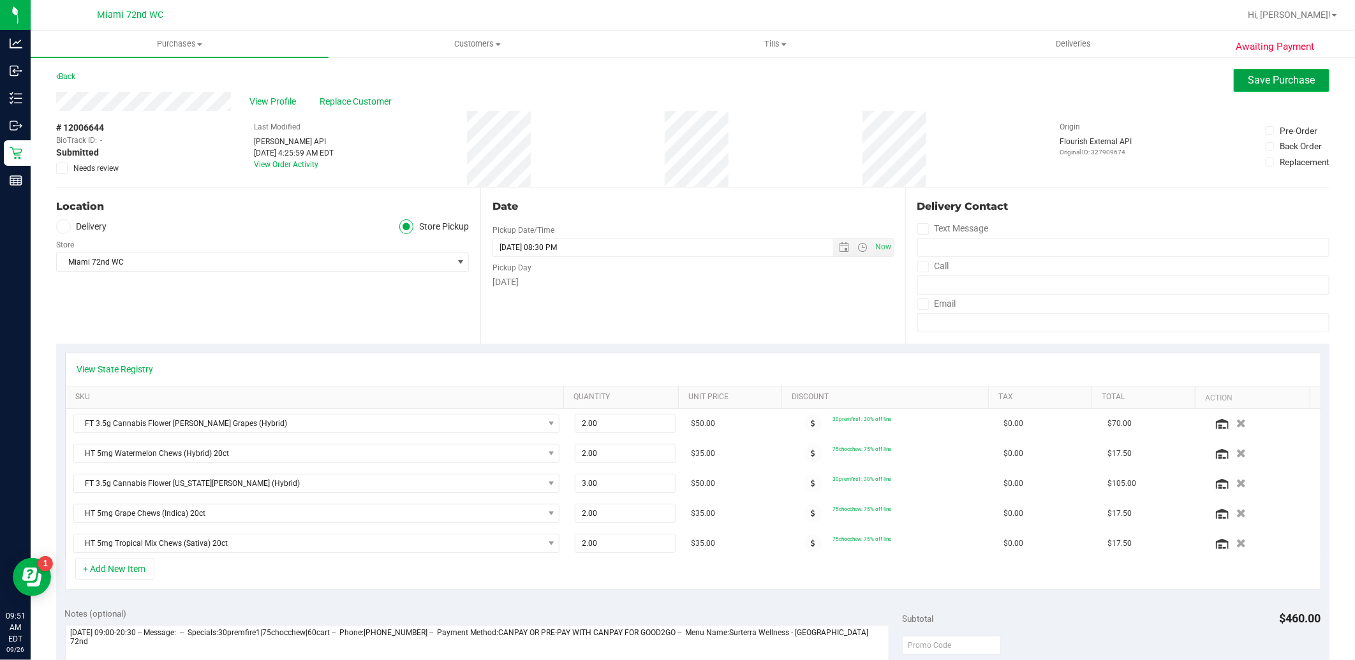
click at [1284, 84] on span "Save Purchase" at bounding box center [1282, 80] width 67 height 12
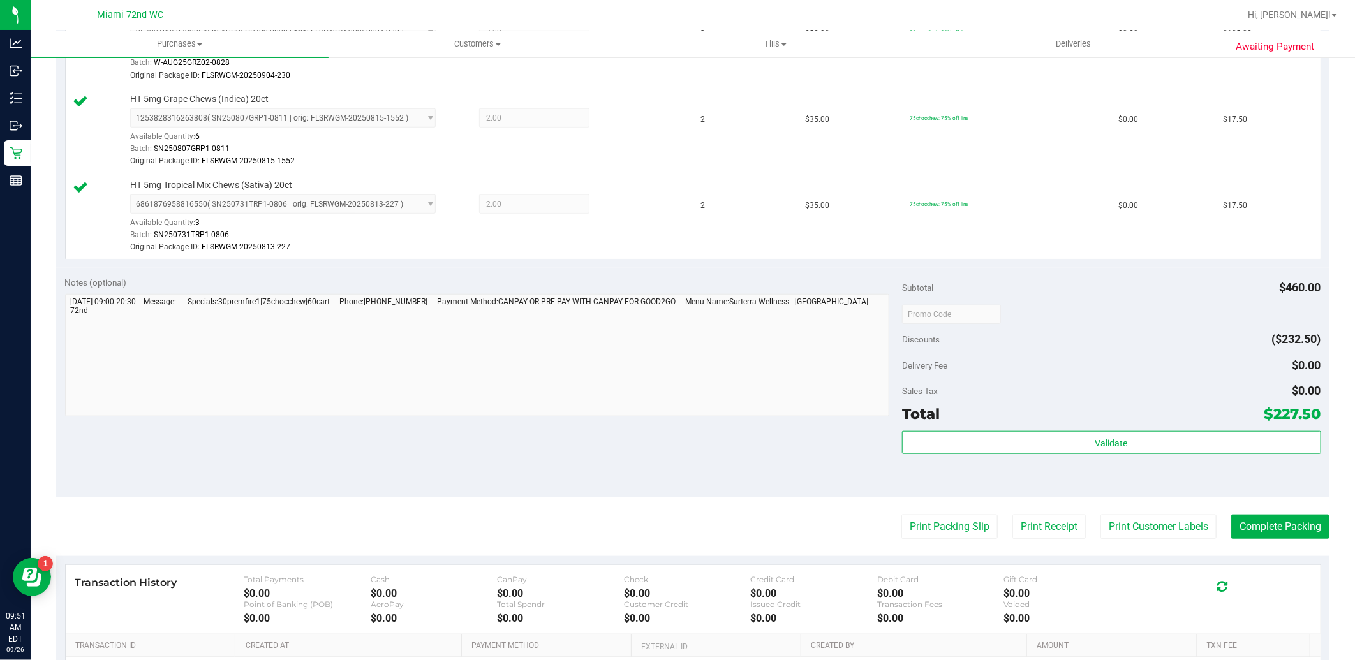
scroll to position [741, 0]
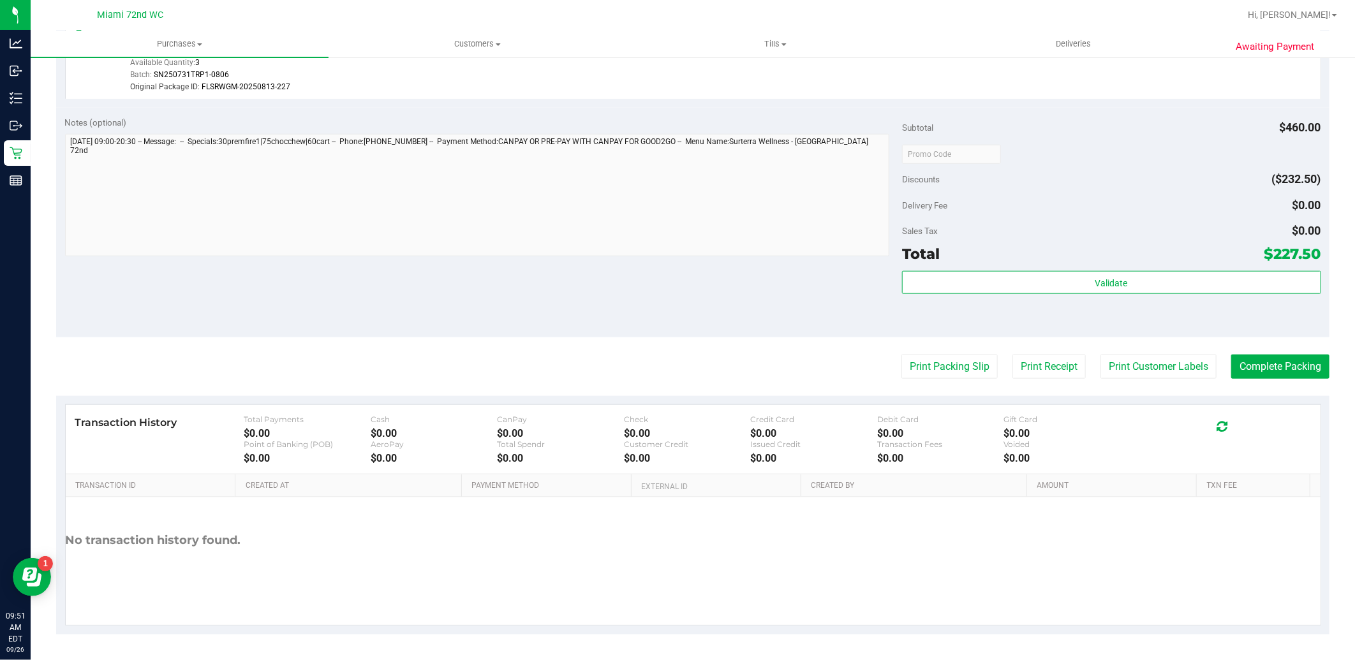
click at [1125, 236] on div "Sales Tax $0.00" at bounding box center [1111, 230] width 419 height 23
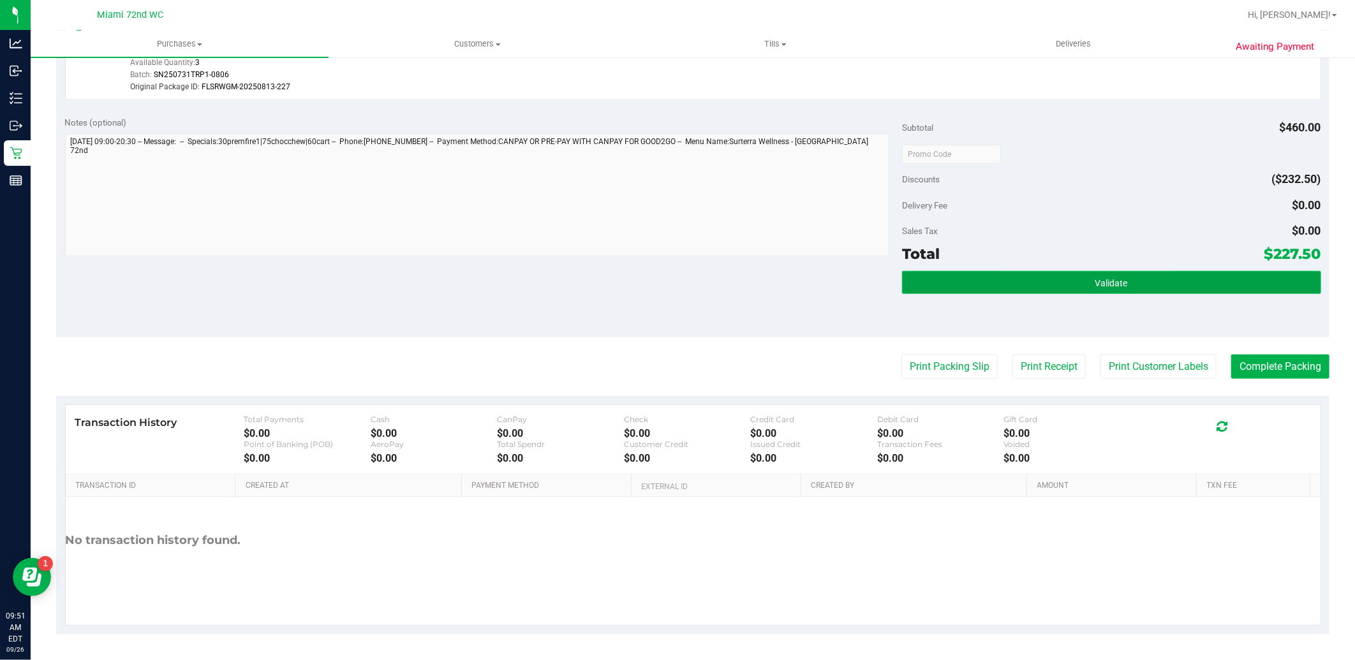
click at [1101, 279] on span "Validate" at bounding box center [1111, 283] width 33 height 10
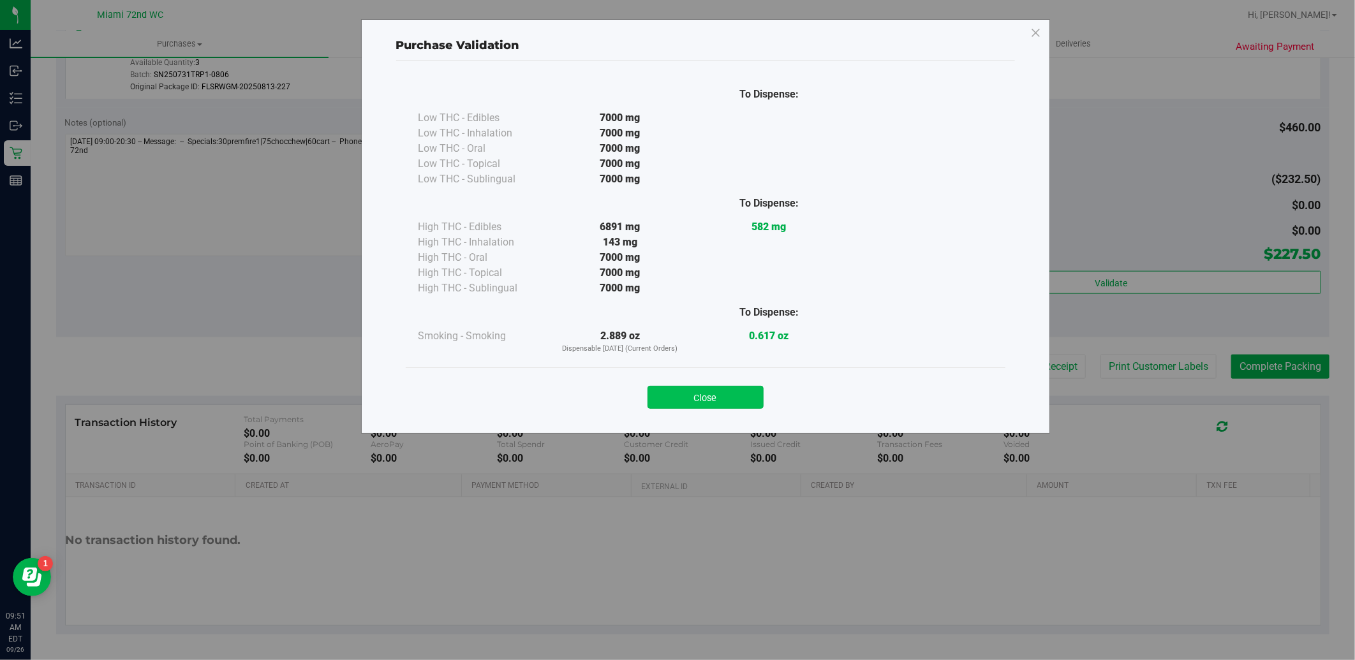
click at [730, 403] on button "Close" at bounding box center [706, 397] width 116 height 23
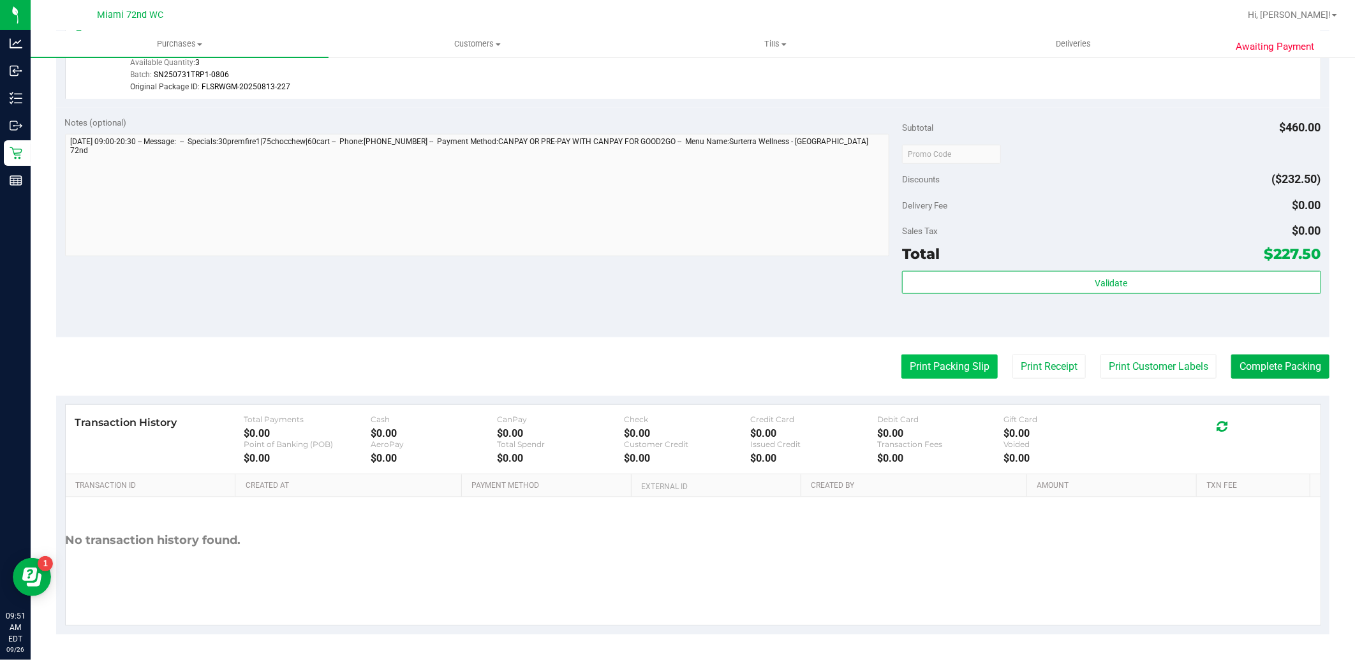
click at [961, 362] on button "Print Packing Slip" at bounding box center [950, 367] width 96 height 24
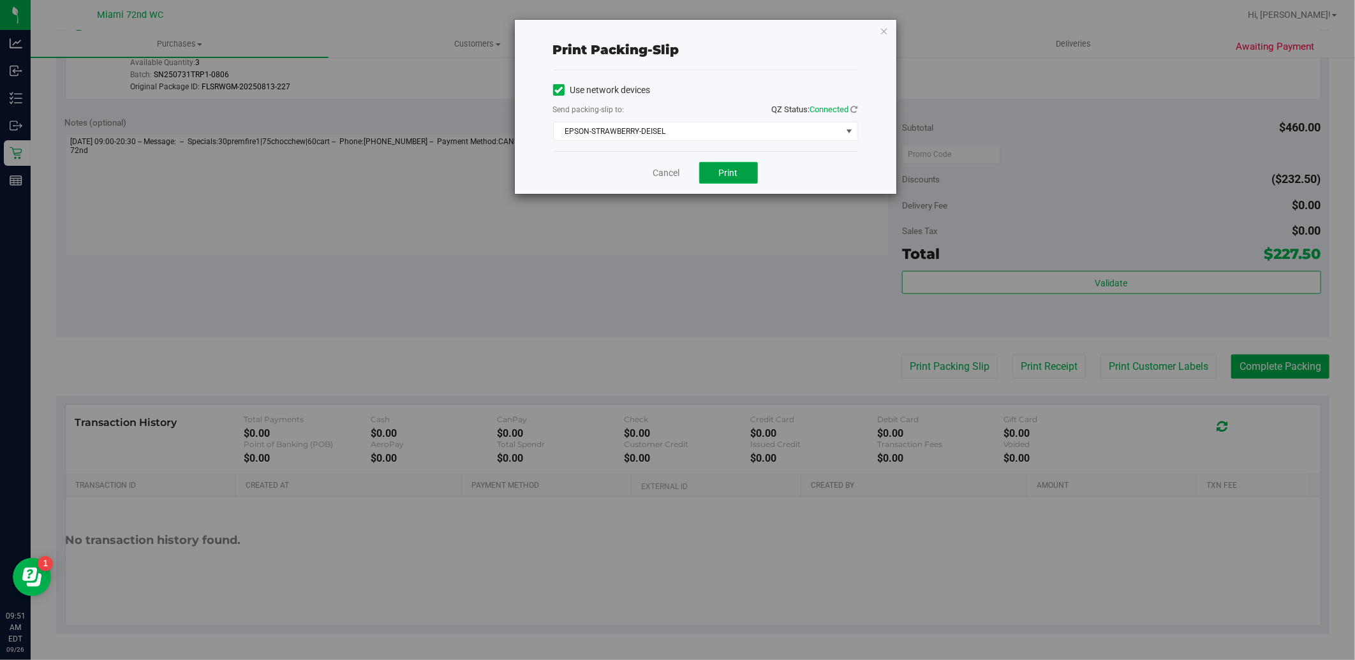
click at [743, 180] on button "Print" at bounding box center [728, 173] width 59 height 22
click at [668, 176] on link "Cancel" at bounding box center [666, 173] width 27 height 13
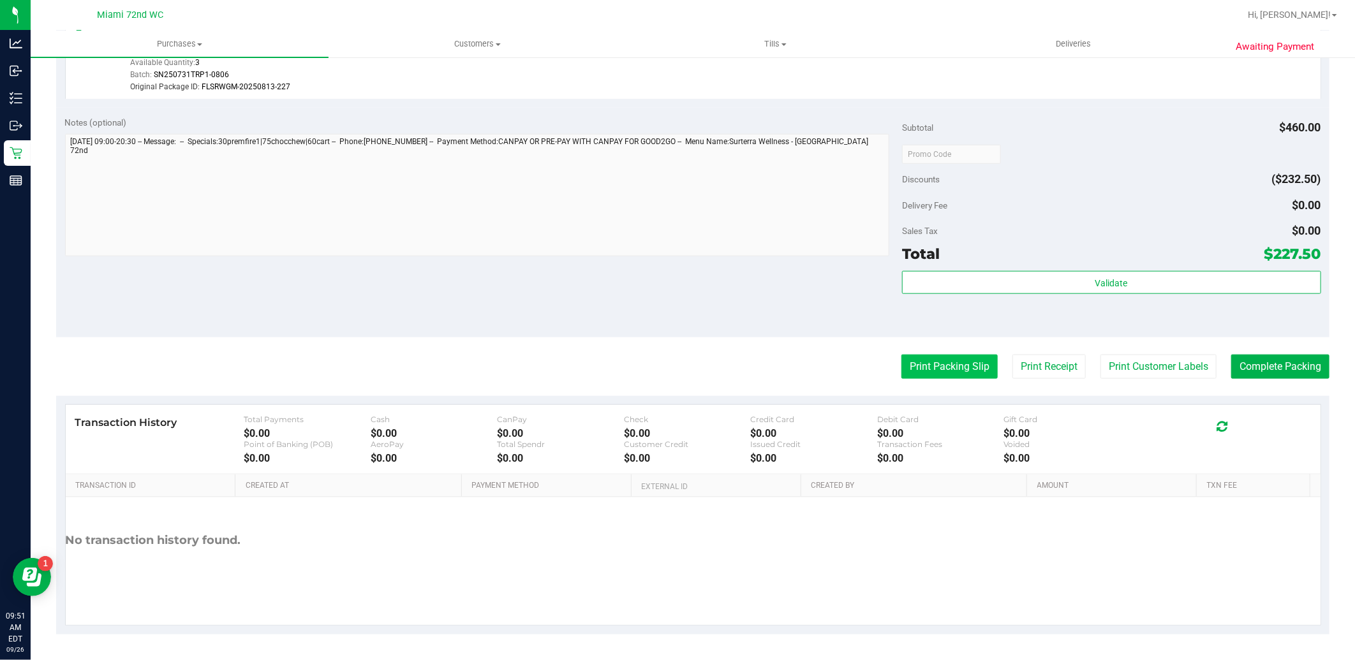
click at [932, 362] on button "Print Packing Slip" at bounding box center [950, 367] width 96 height 24
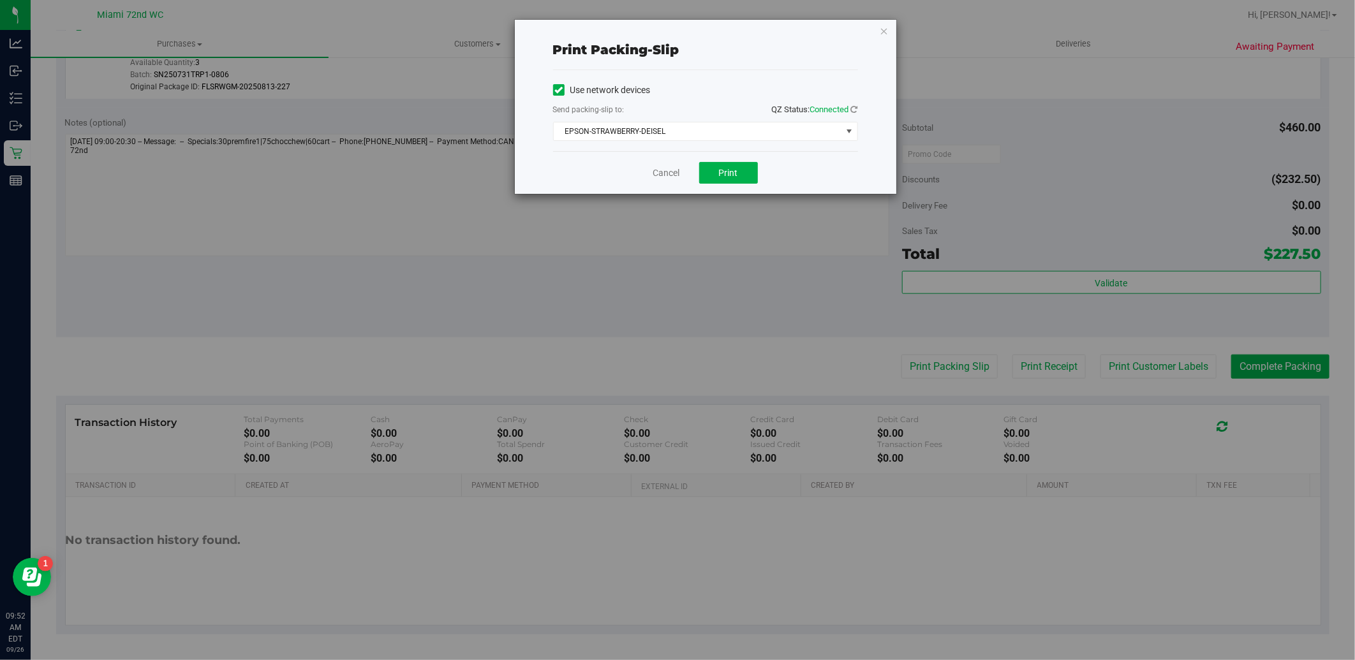
click at [734, 199] on div "Print packing-slip Use network devices Send packing-slip to: QZ Status: Connect…" at bounding box center [682, 330] width 1365 height 660
click at [743, 177] on button "Print" at bounding box center [728, 173] width 59 height 22
click at [658, 173] on link "Cancel" at bounding box center [666, 173] width 27 height 13
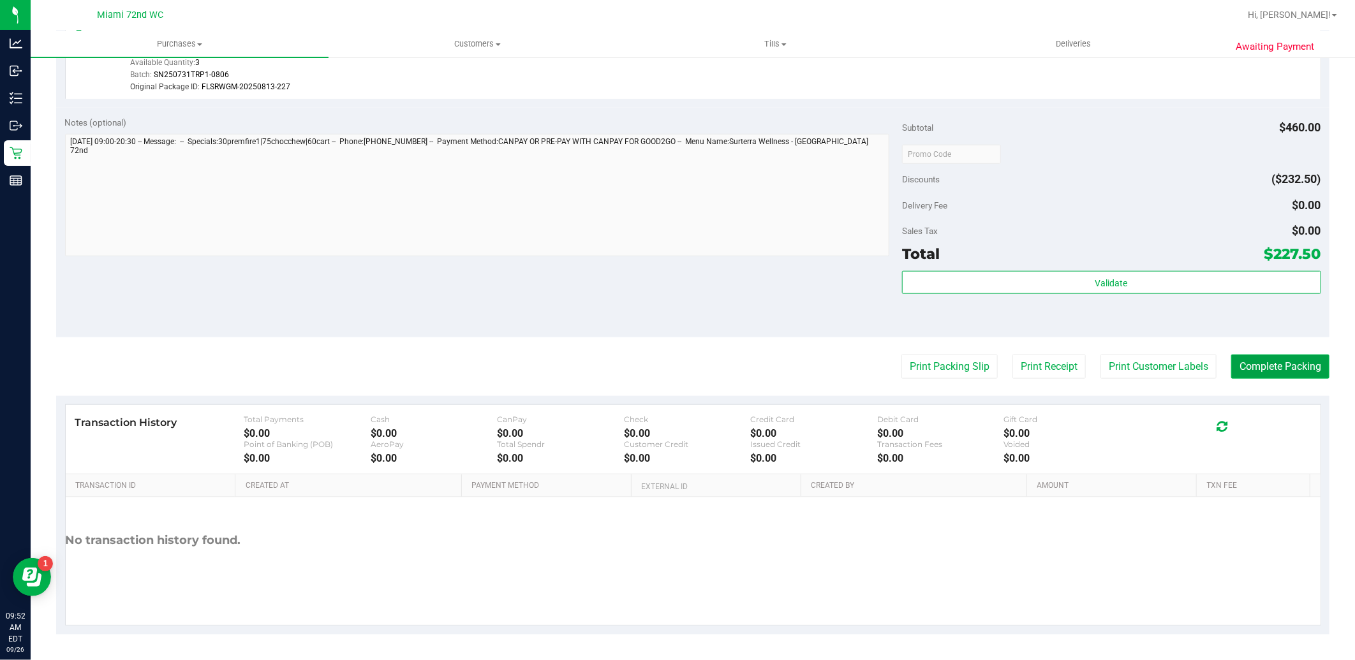
click at [1283, 364] on button "Complete Packing" at bounding box center [1280, 367] width 98 height 24
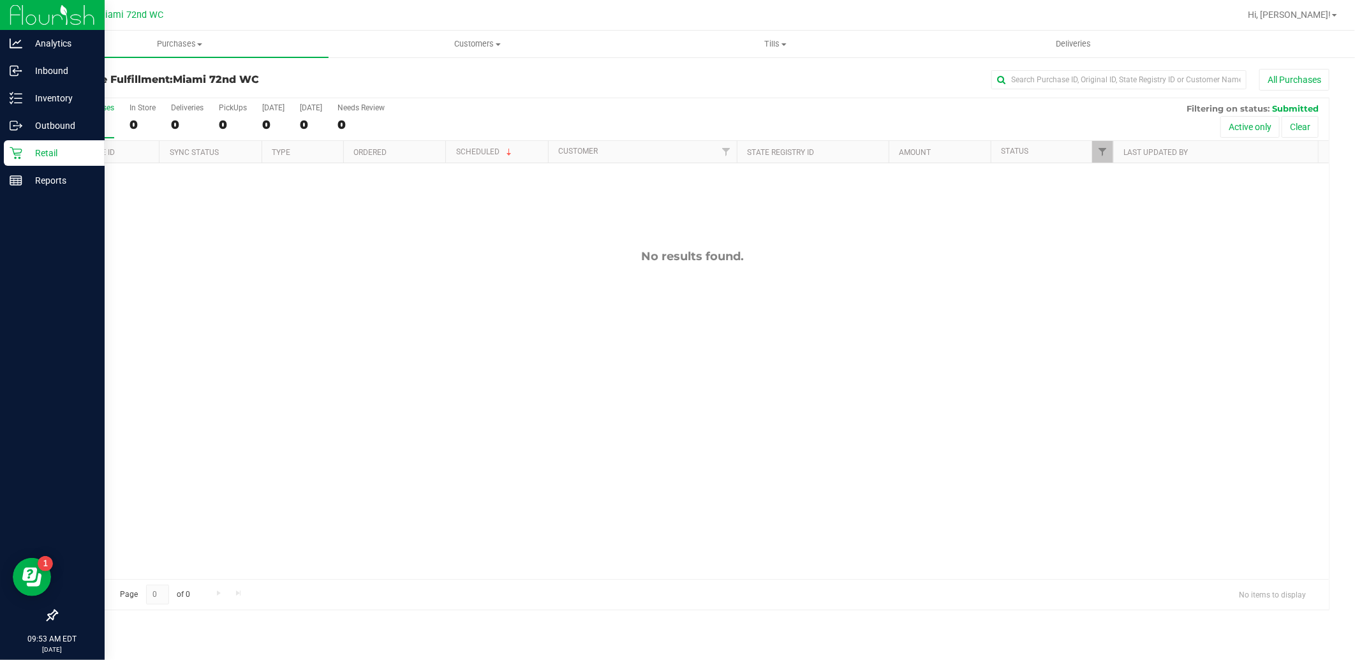
click at [0, 148] on link "Retail" at bounding box center [52, 153] width 105 height 27
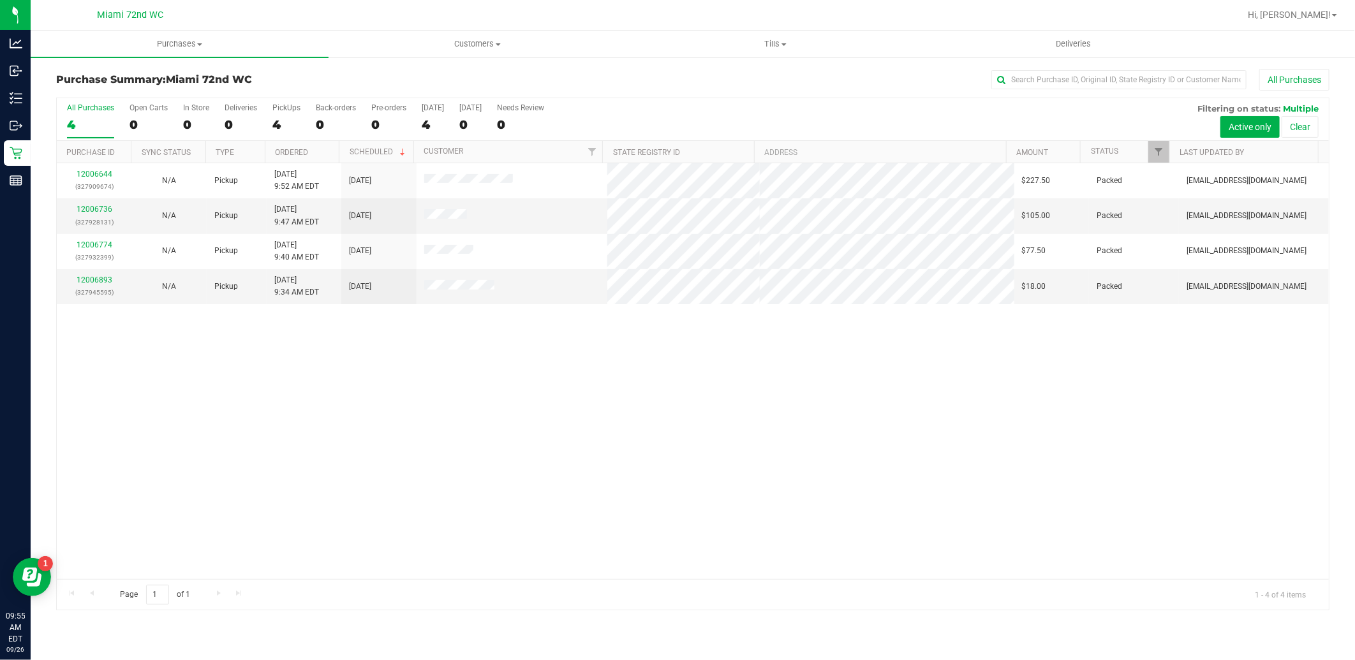
click at [629, 447] on div "12006644 (327909674) N/A Pickup [DATE] 9:52 AM EDT 9/26/2025 $227.50 Packed [EM…" at bounding box center [693, 371] width 1272 height 416
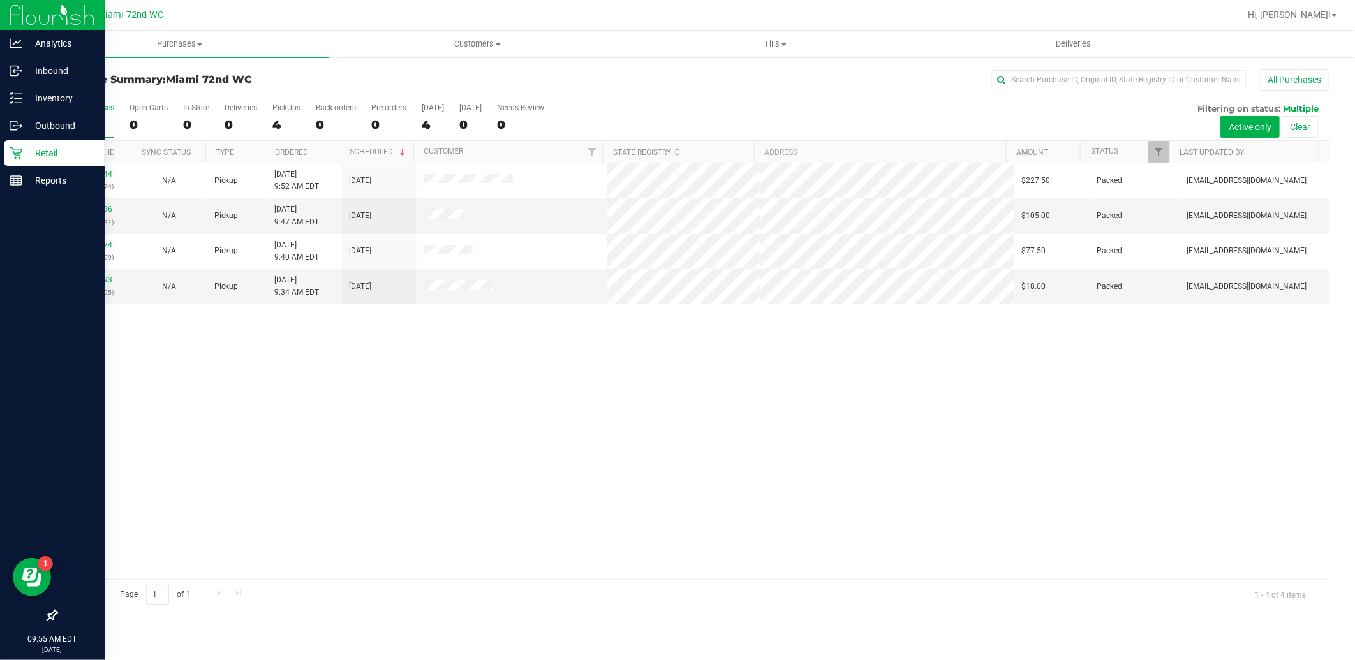
click at [29, 148] on p "Retail" at bounding box center [60, 152] width 77 height 15
